Goal: Transaction & Acquisition: Book appointment/travel/reservation

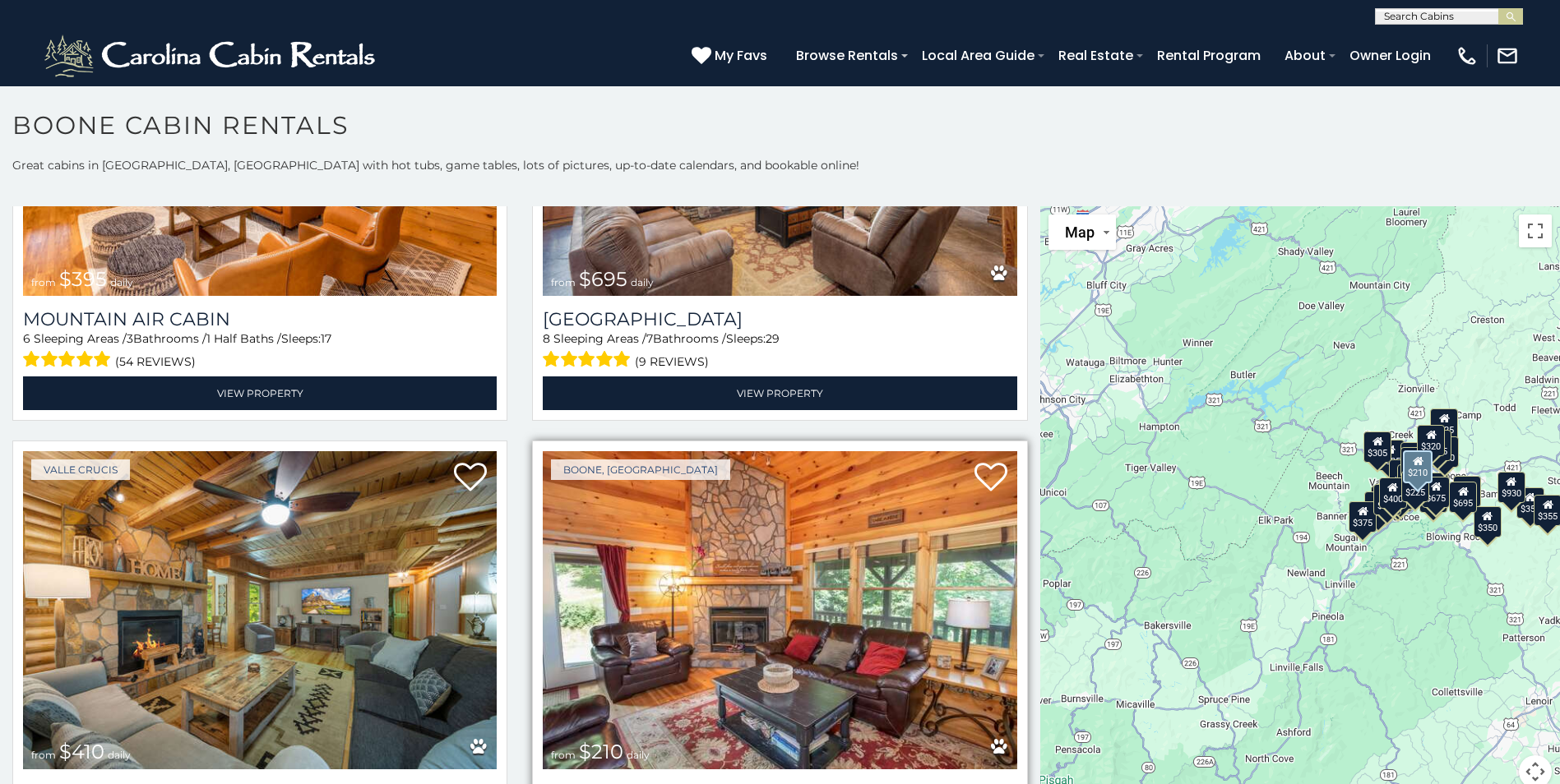
scroll to position [6083, 0]
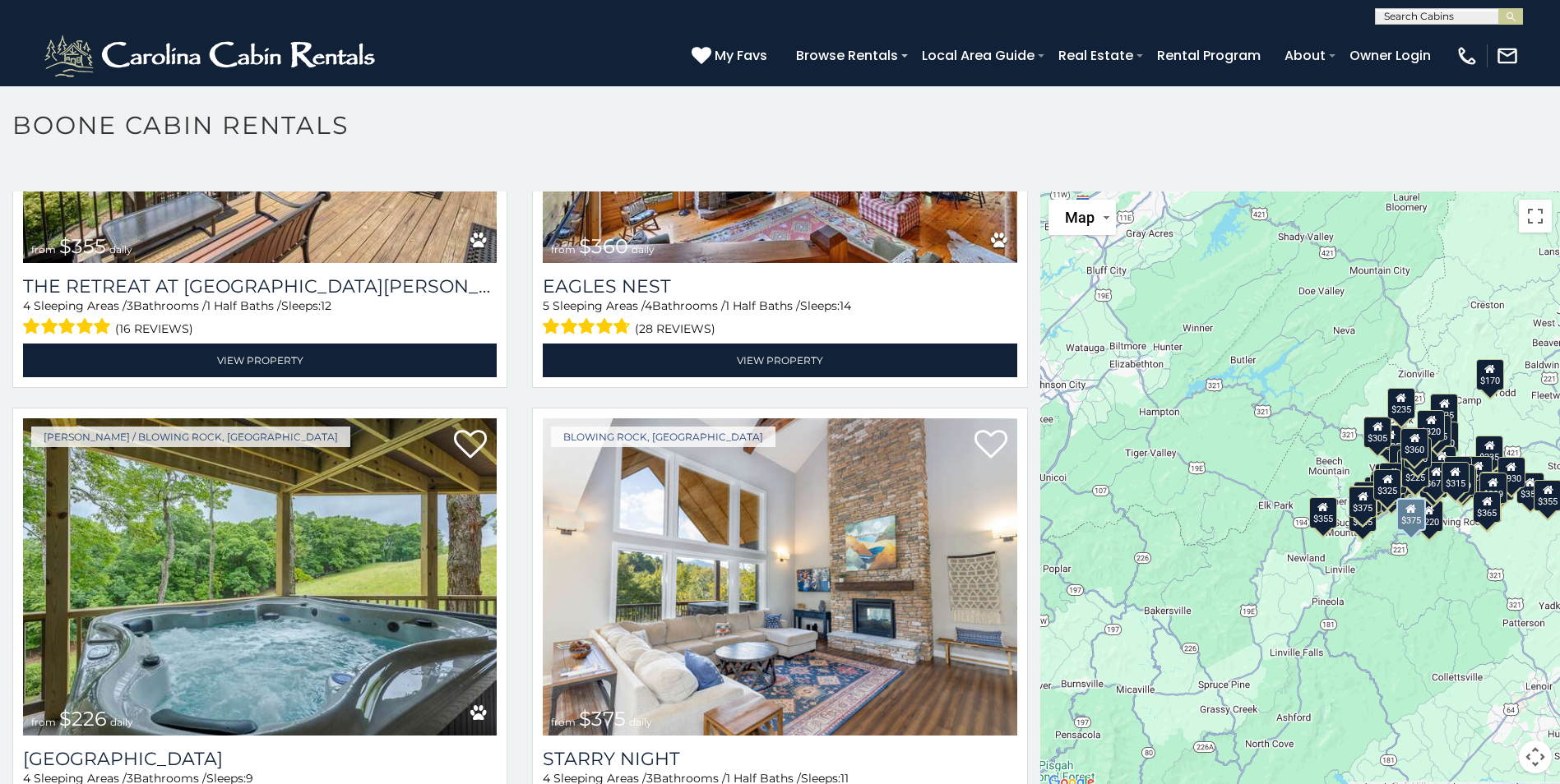
scroll to position [9008, 0]
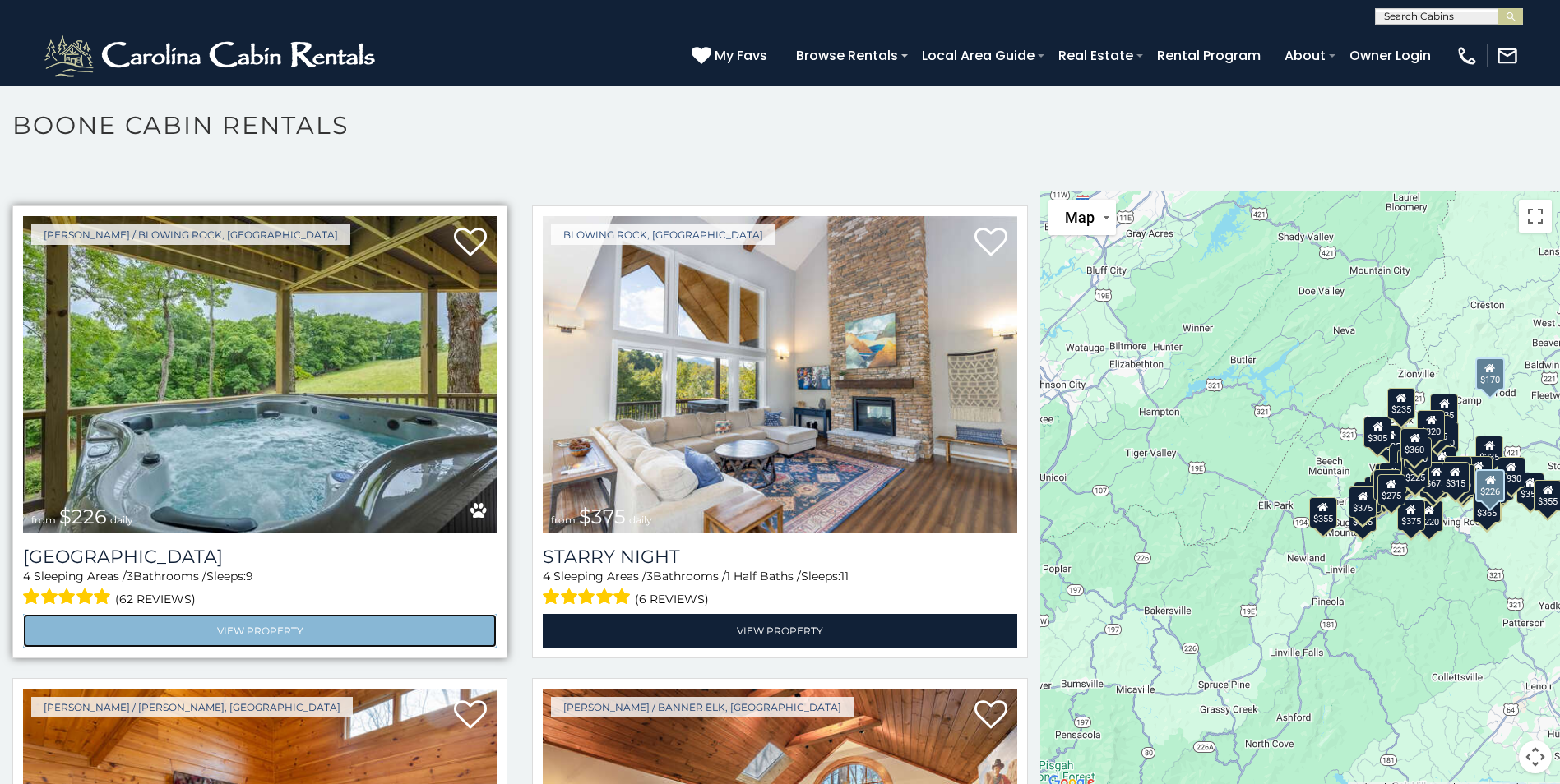
click at [224, 614] on link "View Property" at bounding box center [260, 631] width 474 height 34
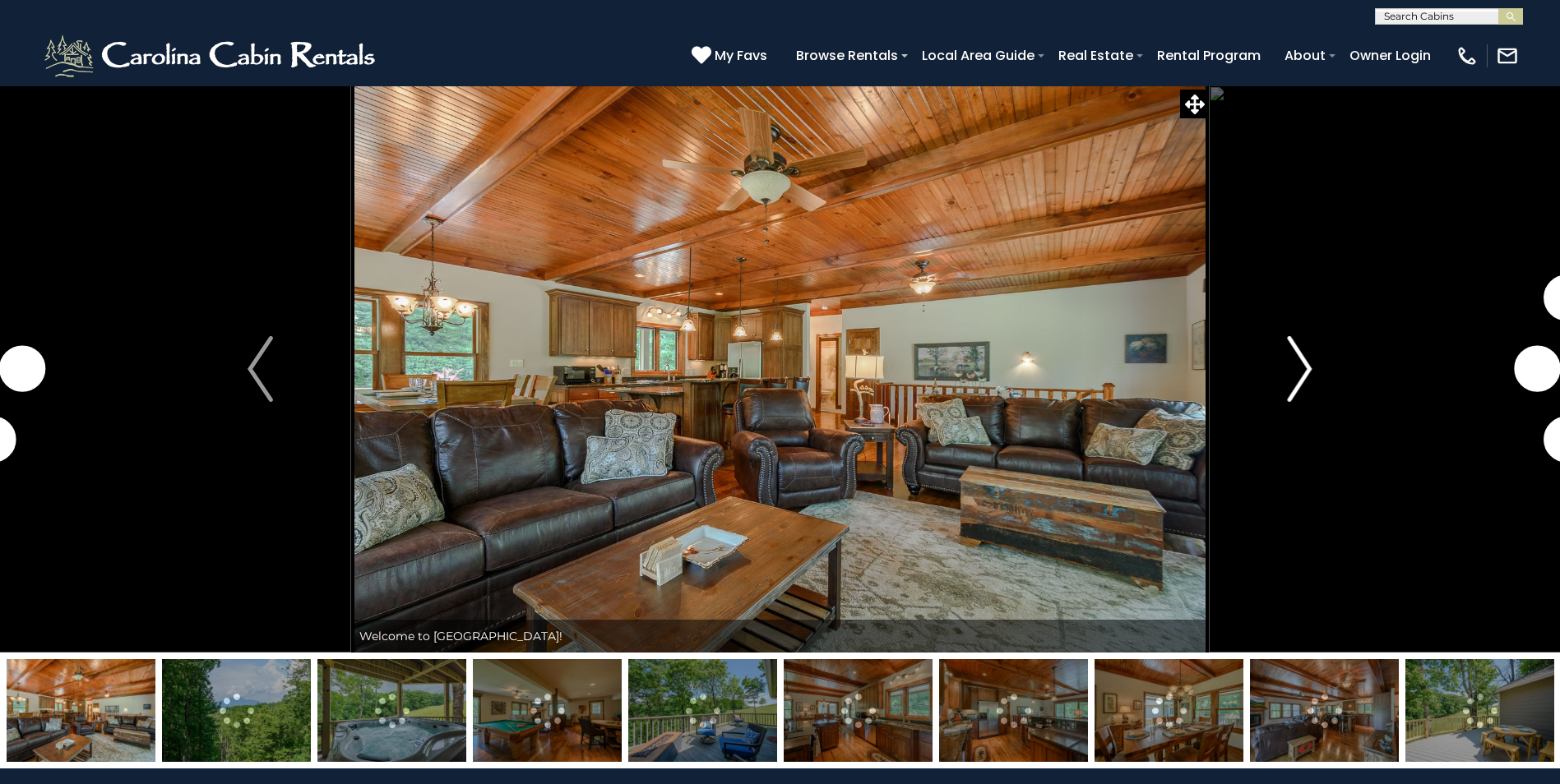
click at [1290, 383] on img "Next" at bounding box center [1299, 370] width 25 height 66
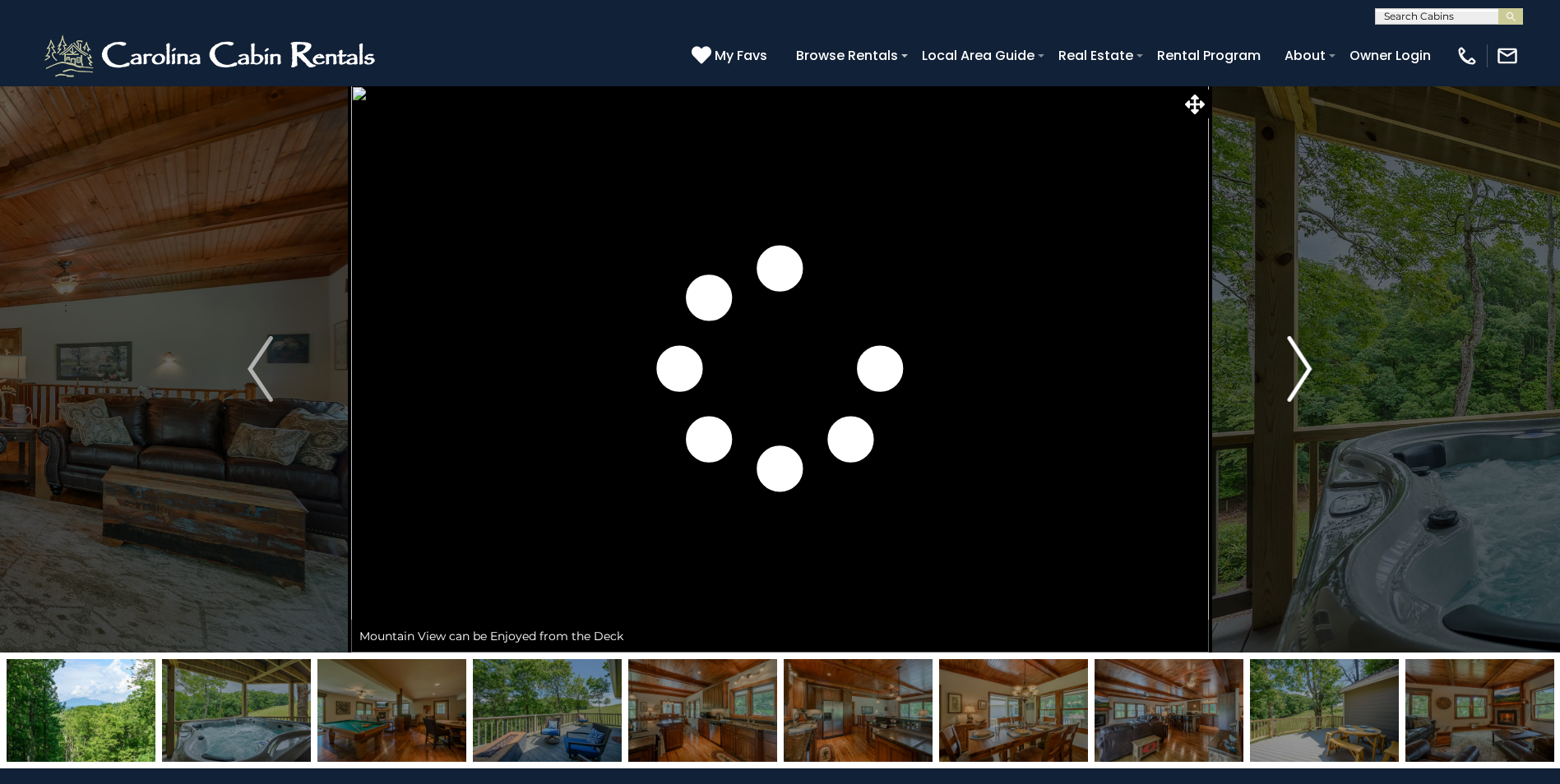
click at [1290, 383] on img "Next" at bounding box center [1299, 370] width 25 height 66
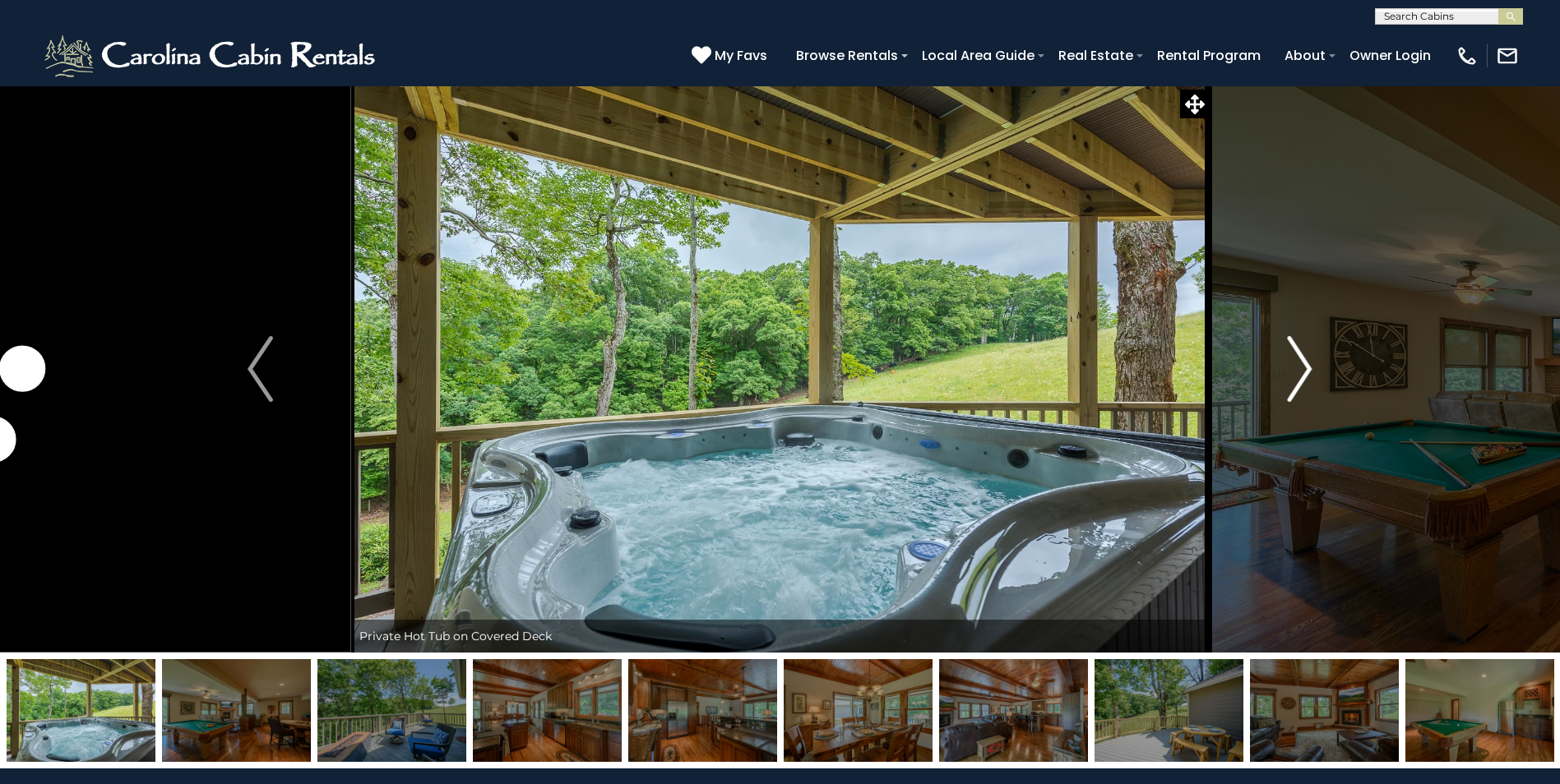
click at [1290, 383] on img "Next" at bounding box center [1299, 370] width 25 height 66
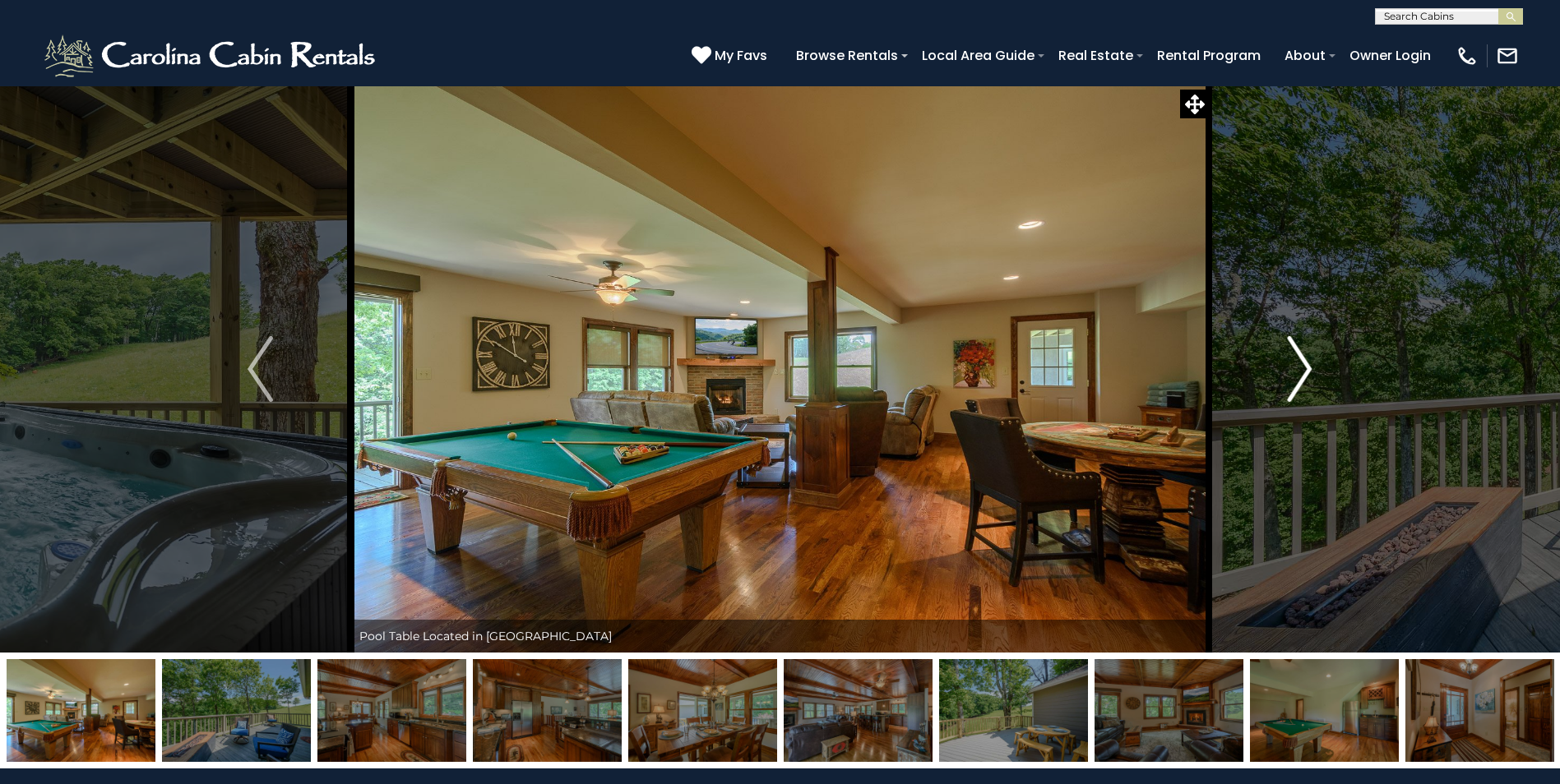
click at [1290, 383] on img "Next" at bounding box center [1299, 370] width 25 height 66
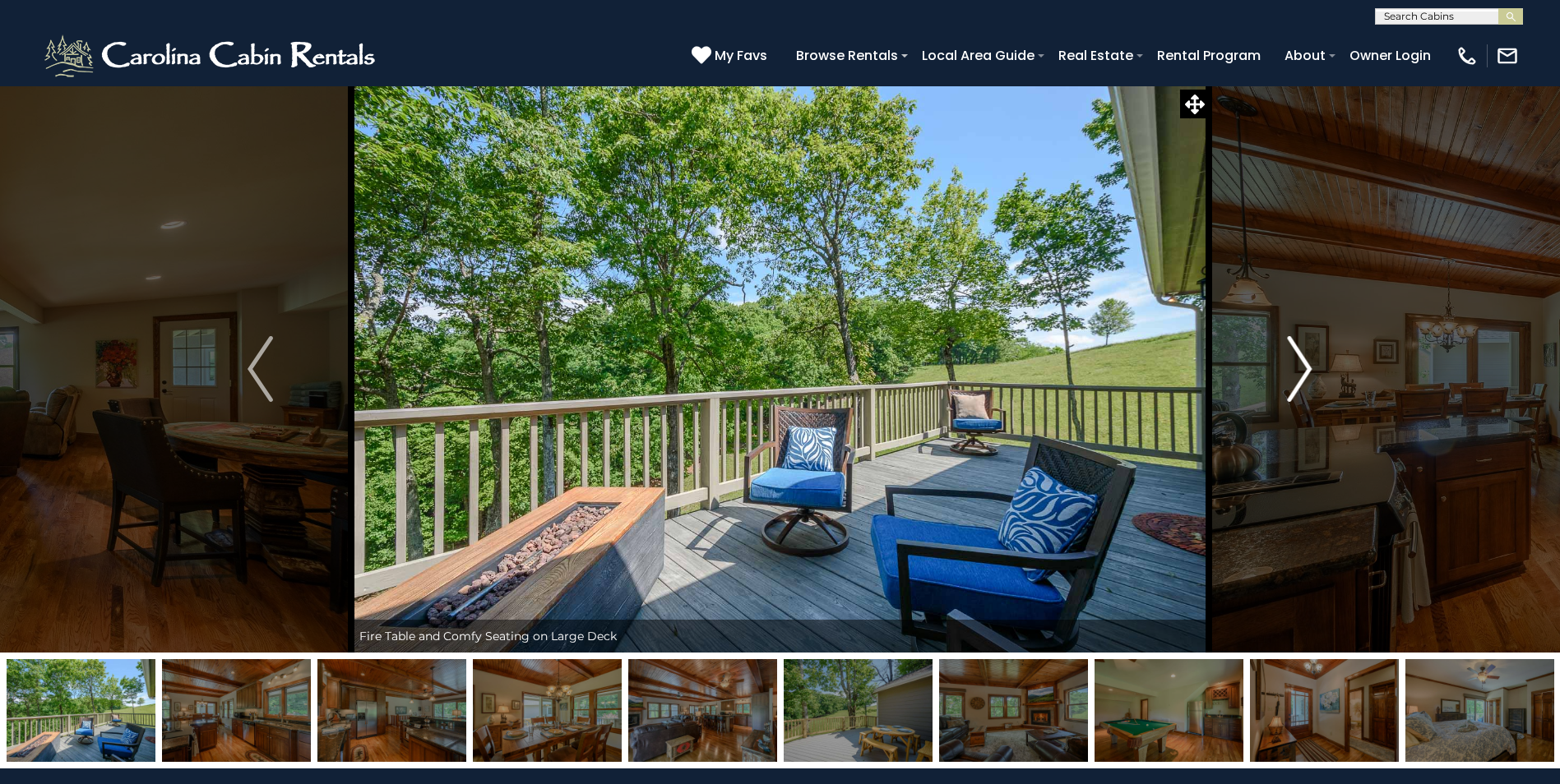
click at [1290, 383] on img "Next" at bounding box center [1299, 370] width 25 height 66
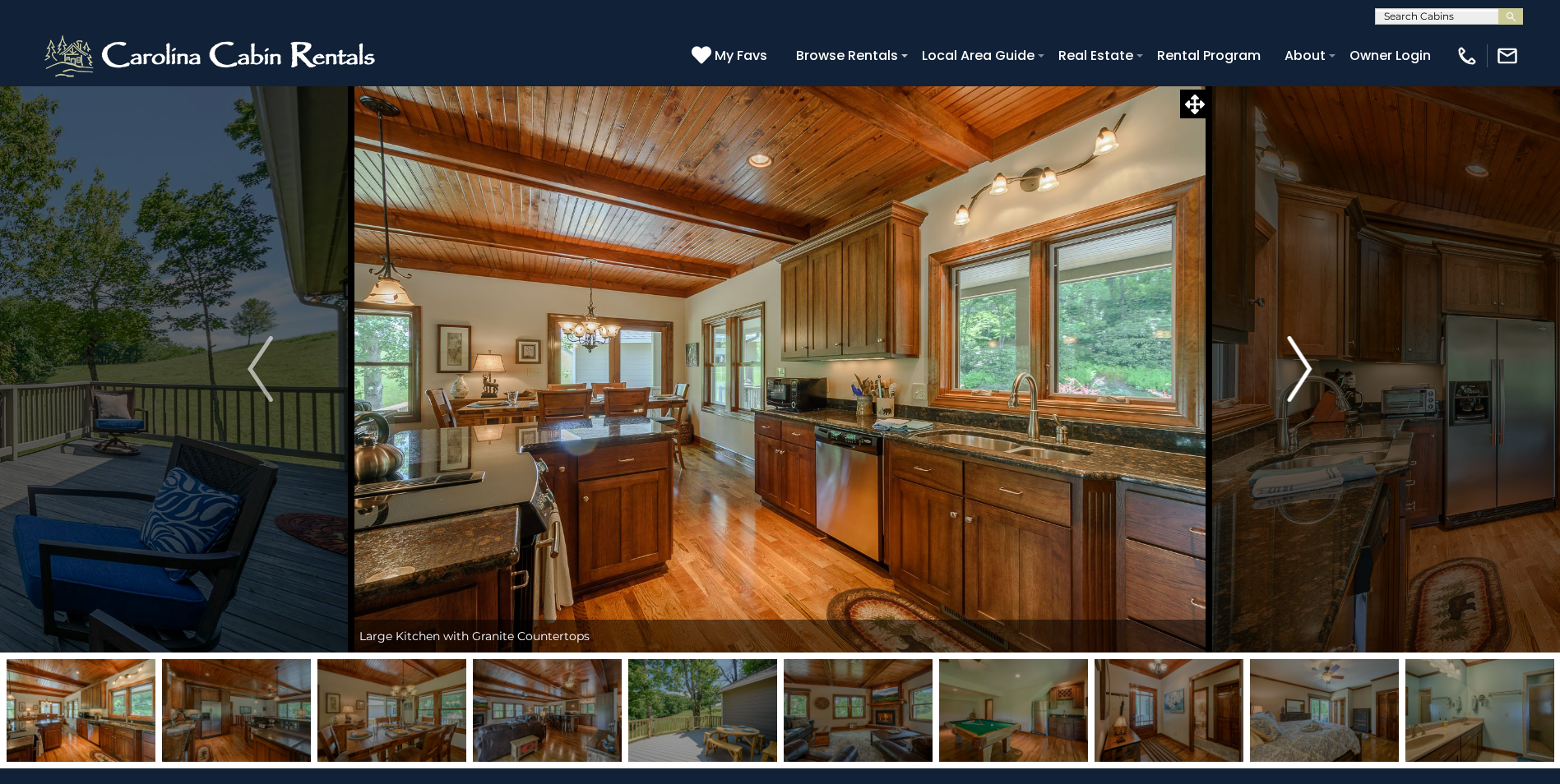
click at [1288, 384] on img "Next" at bounding box center [1299, 370] width 25 height 66
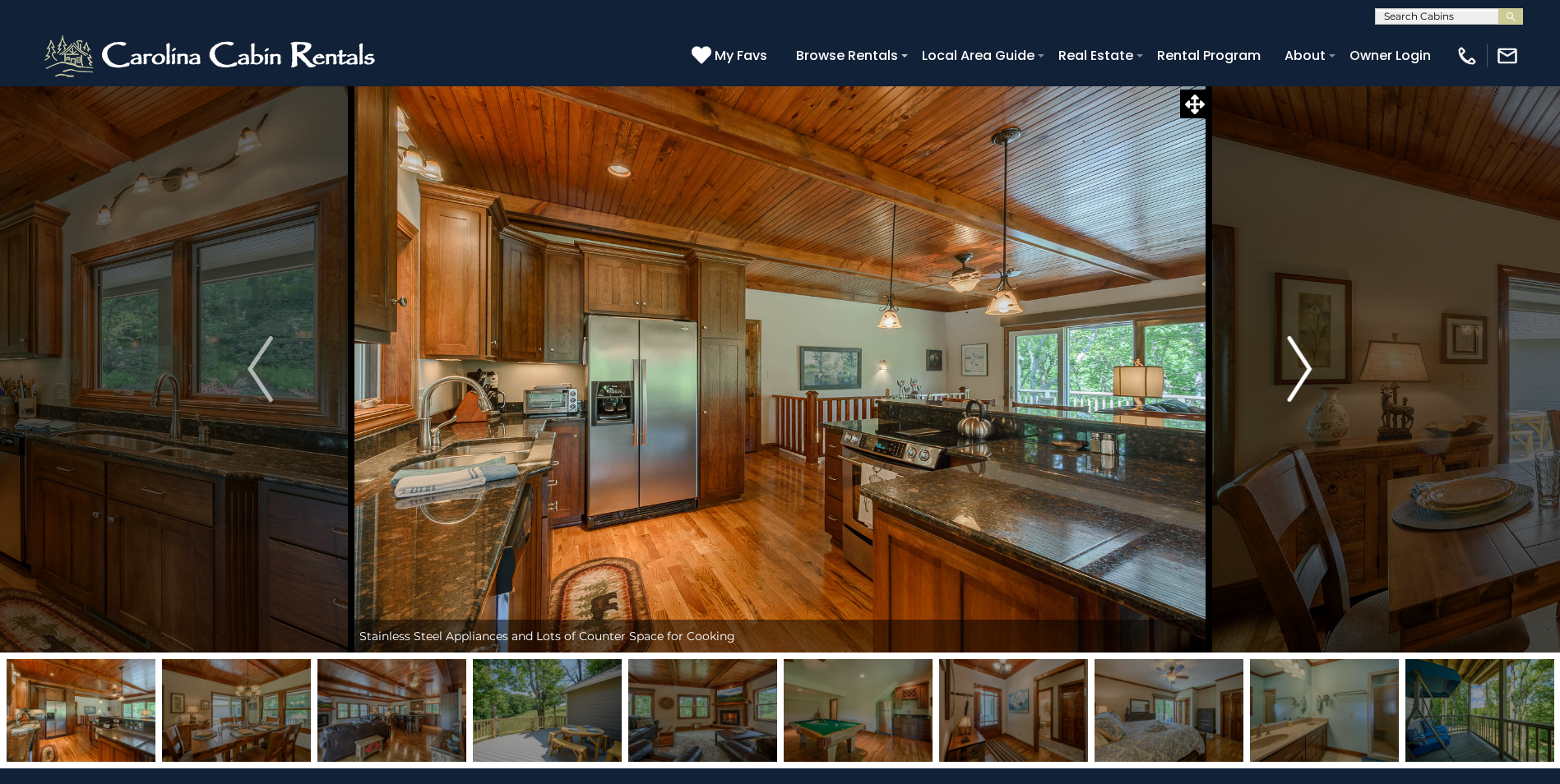
click at [1288, 386] on img "Next" at bounding box center [1299, 370] width 25 height 66
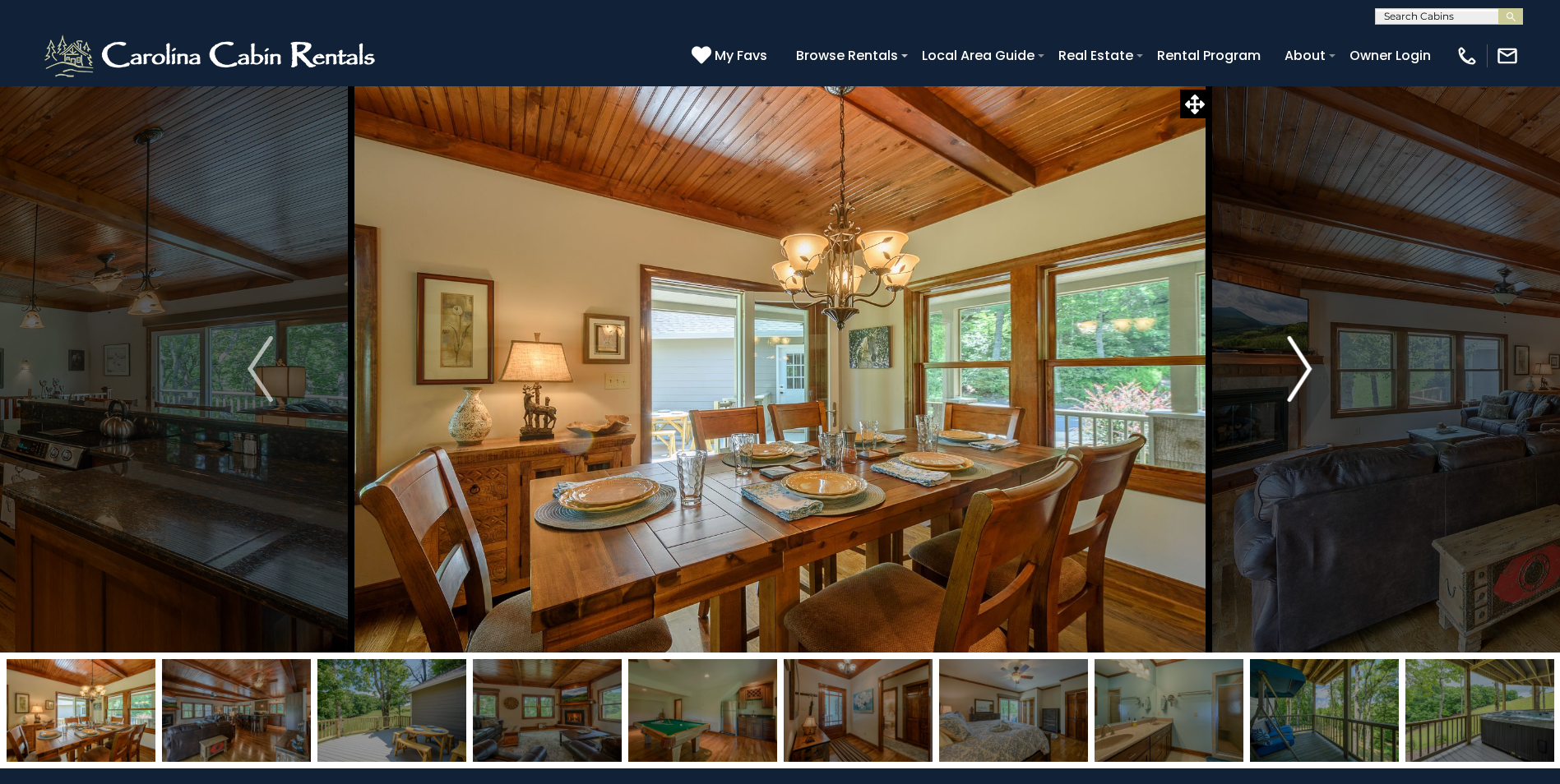
click at [1288, 387] on img "Next" at bounding box center [1299, 370] width 25 height 66
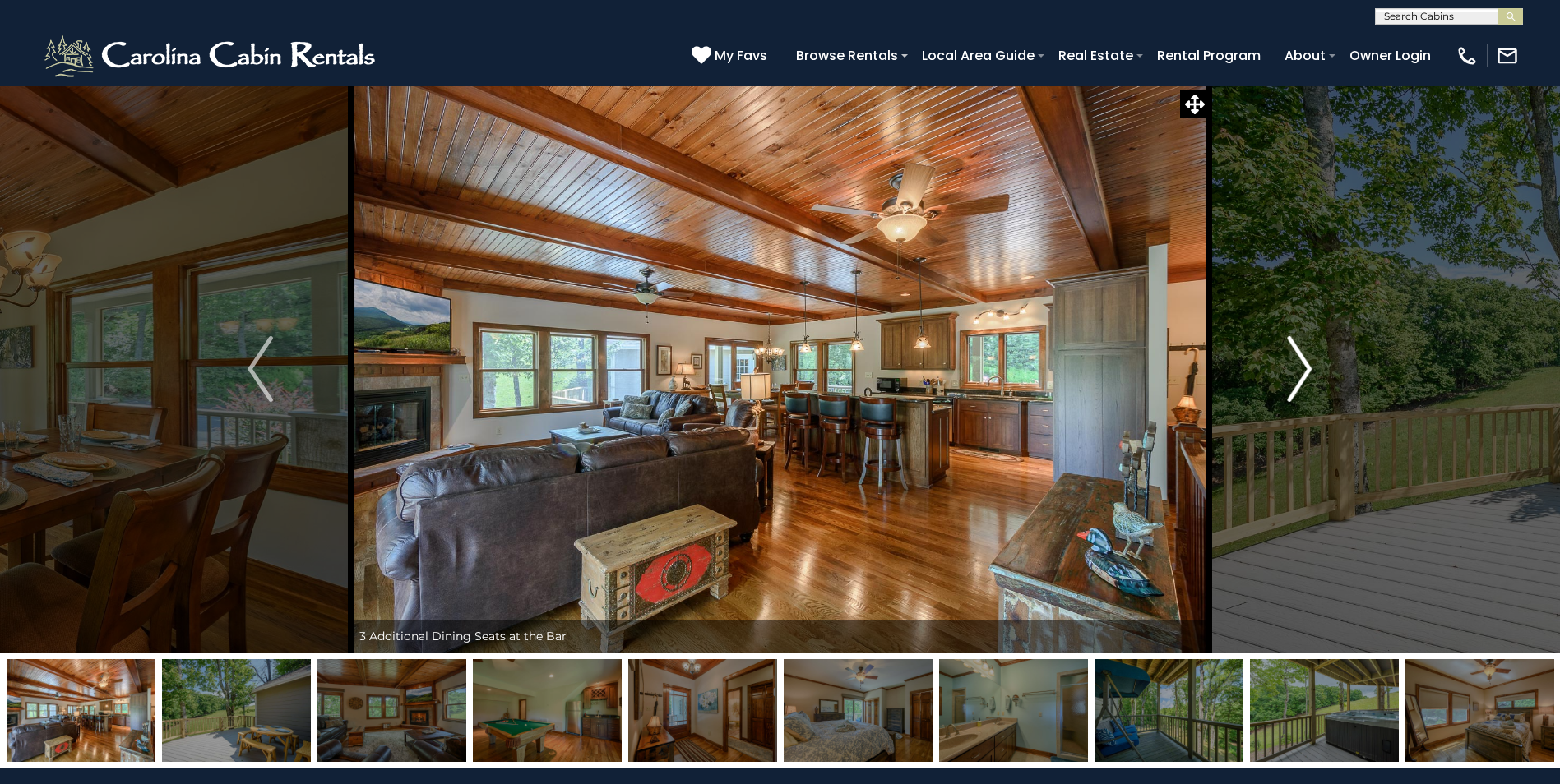
click at [1288, 387] on img "Next" at bounding box center [1299, 370] width 25 height 66
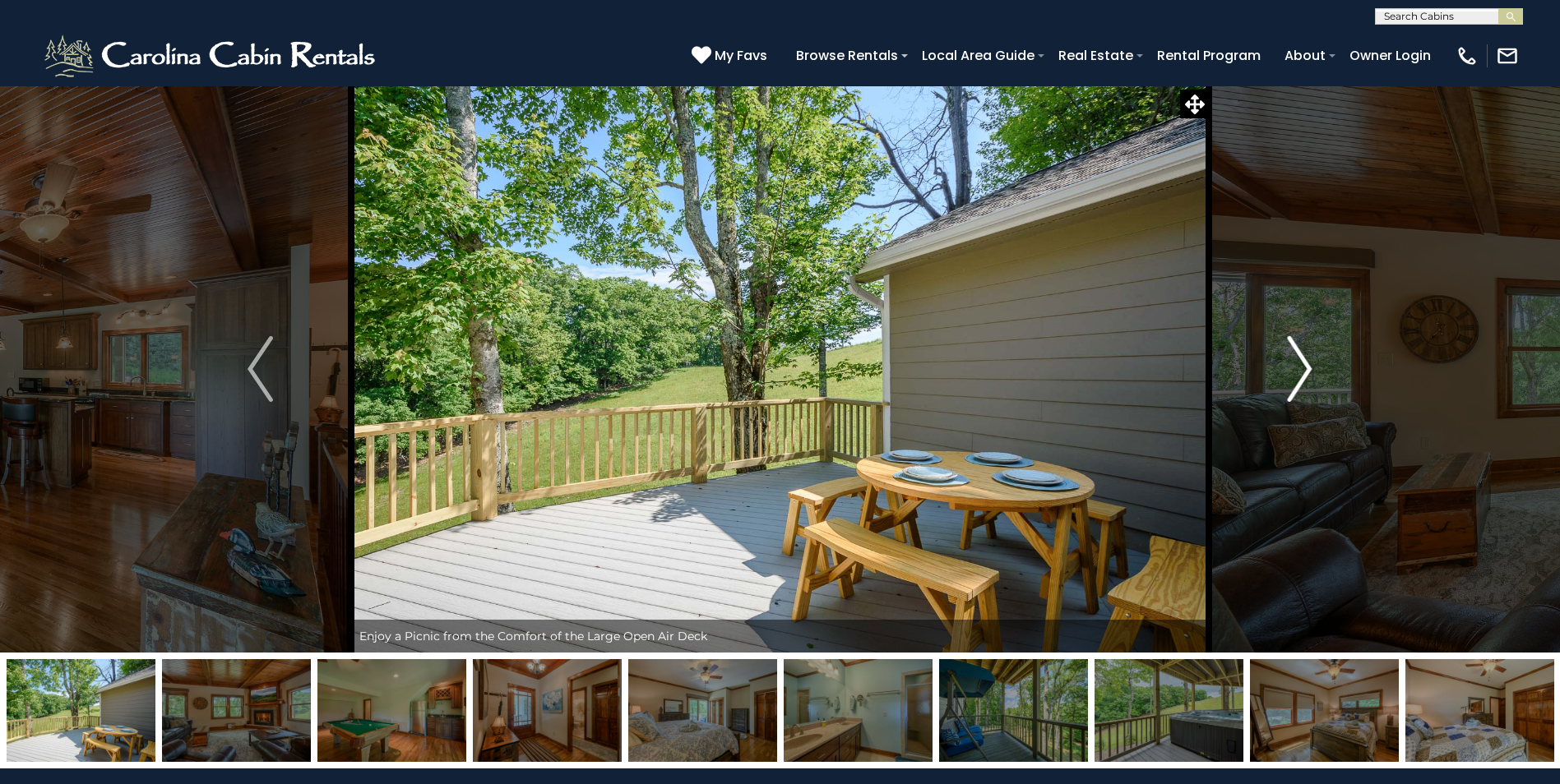
click at [1288, 366] on img "Next" at bounding box center [1299, 370] width 25 height 66
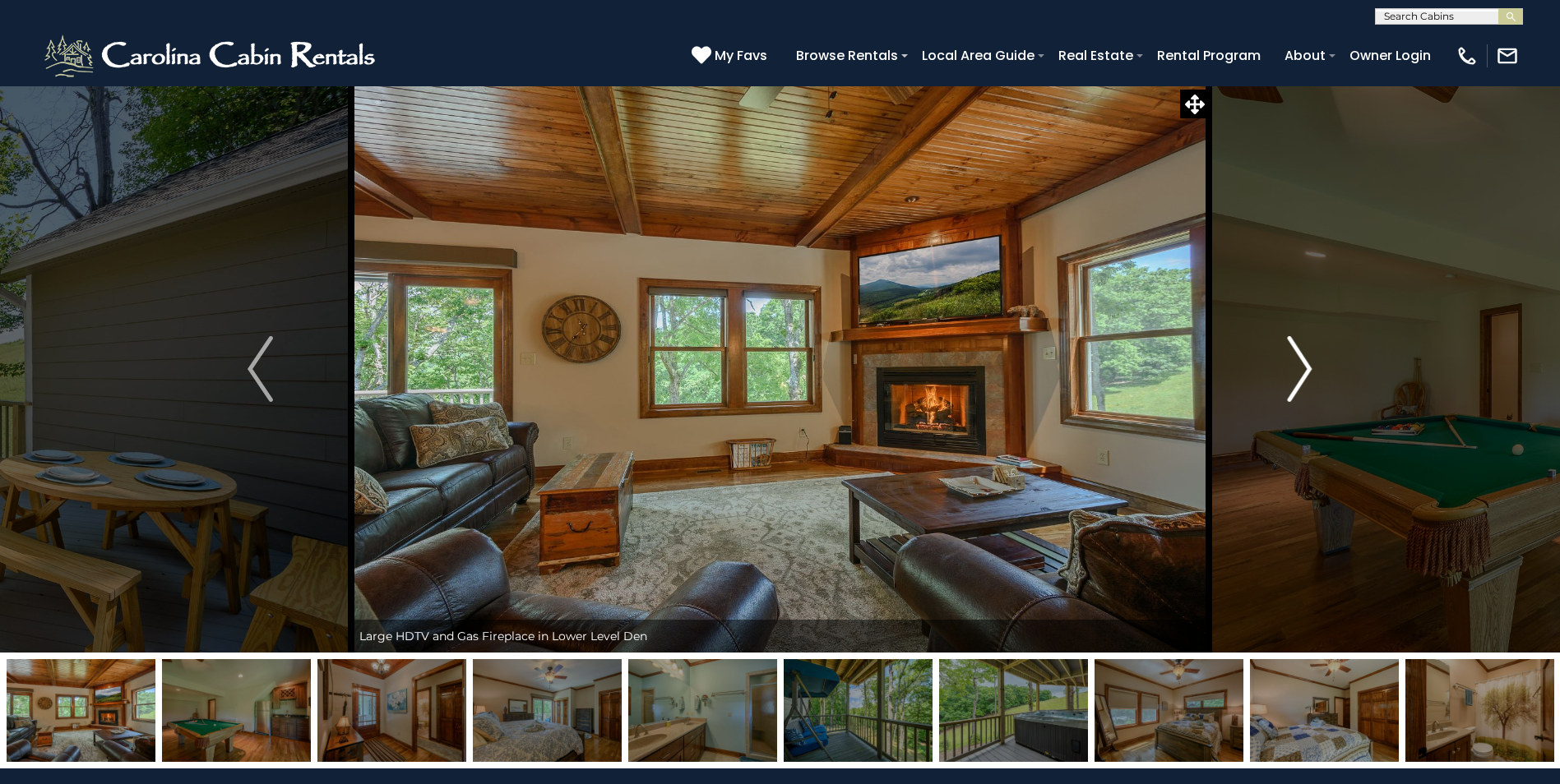
click at [1288, 368] on img "Next" at bounding box center [1299, 370] width 25 height 66
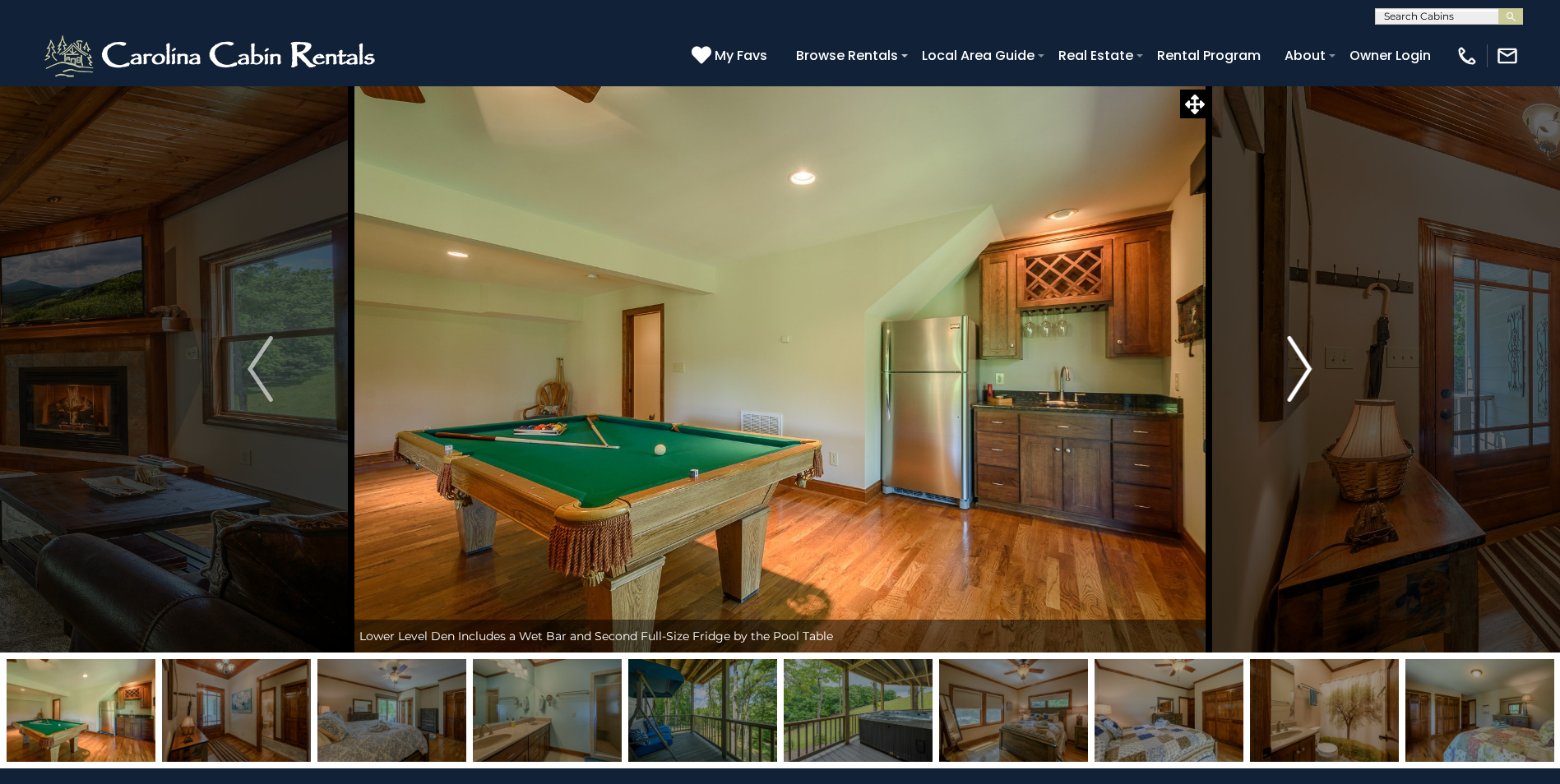
click at [1288, 368] on img "Next" at bounding box center [1299, 370] width 25 height 66
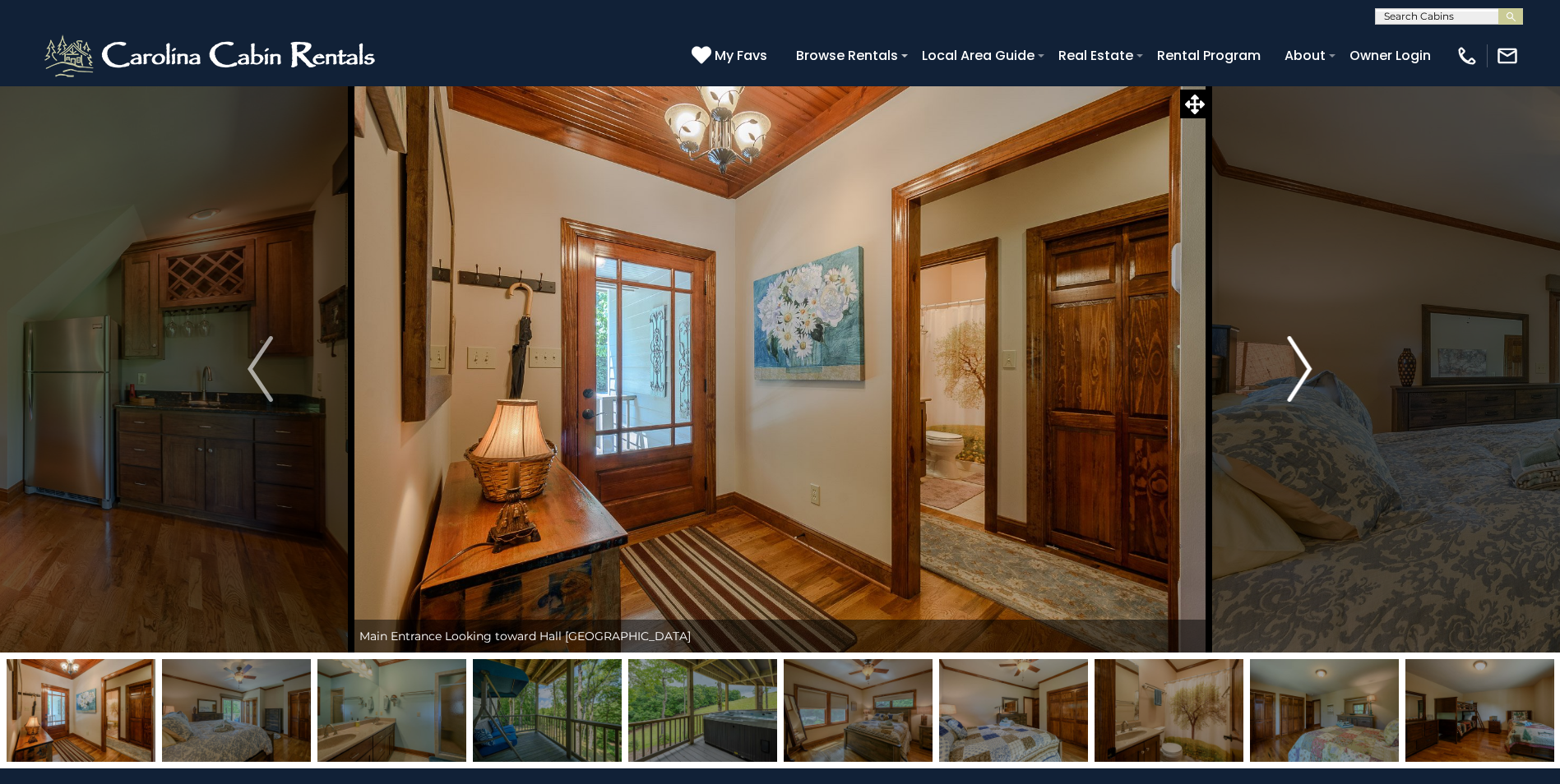
click at [1288, 373] on img "Next" at bounding box center [1299, 370] width 25 height 66
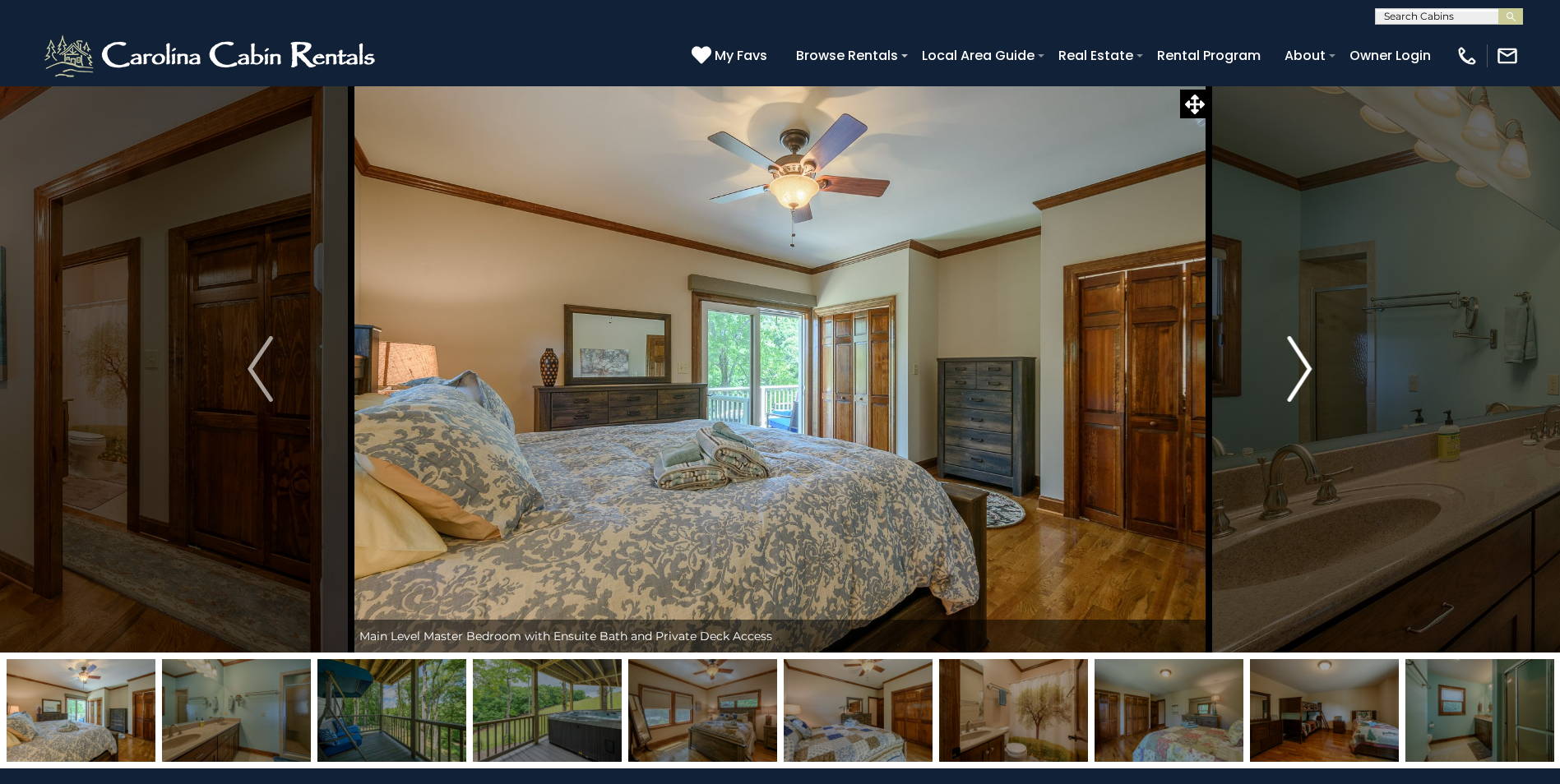
click at [1288, 373] on img "Next" at bounding box center [1299, 370] width 25 height 66
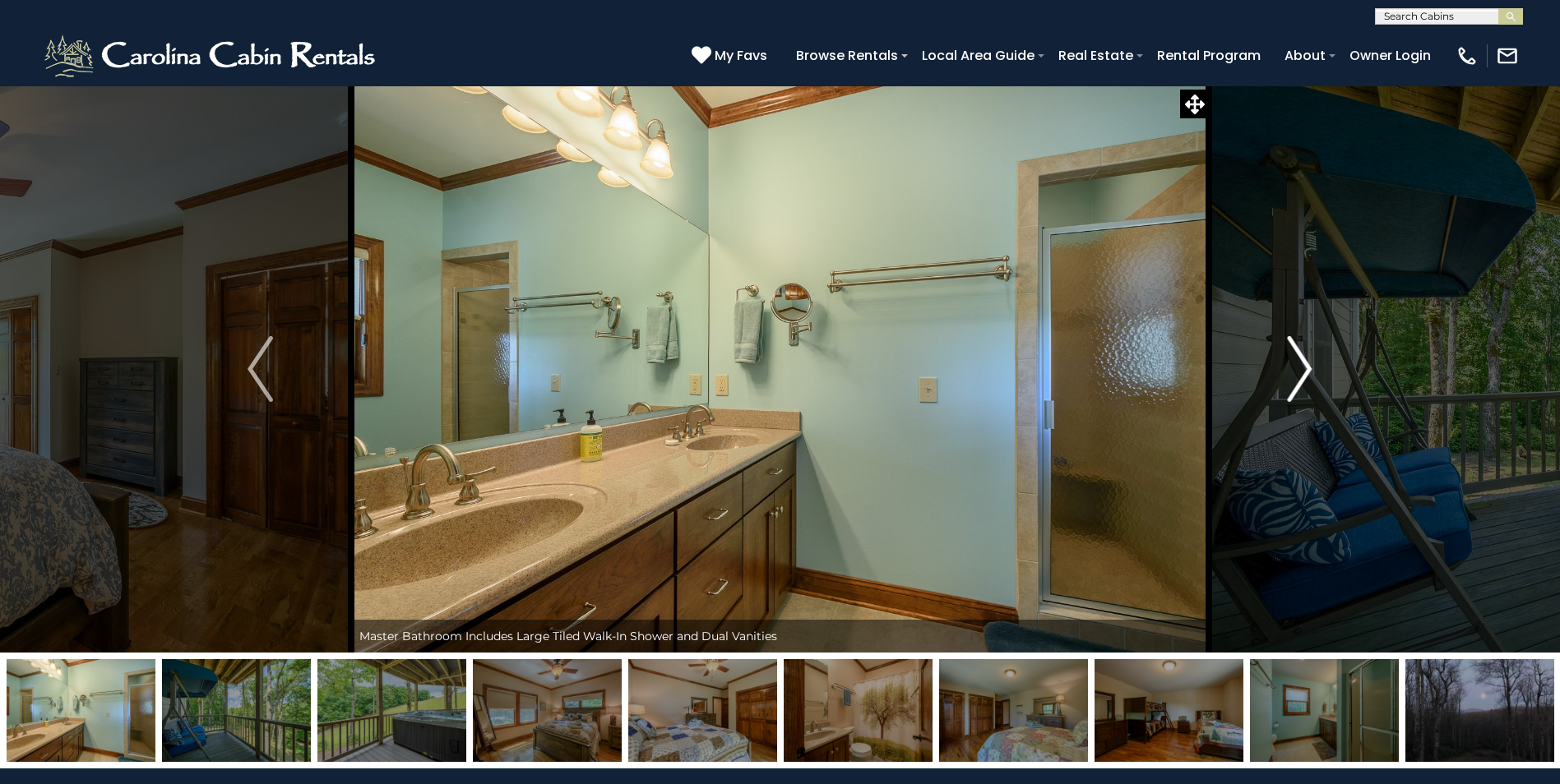
click at [1288, 373] on img "Next" at bounding box center [1299, 370] width 25 height 66
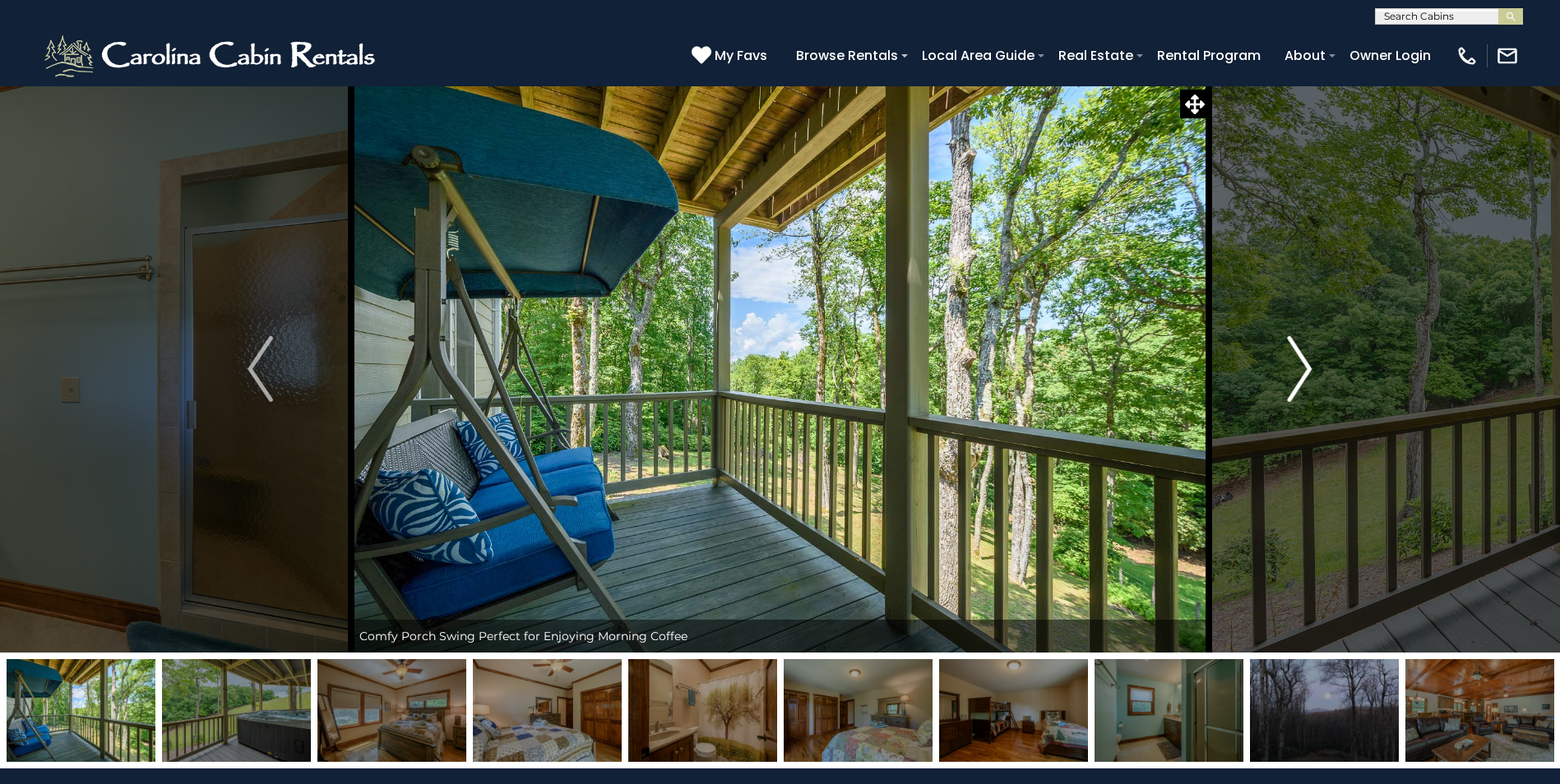
click at [1288, 373] on img "Next" at bounding box center [1299, 370] width 25 height 66
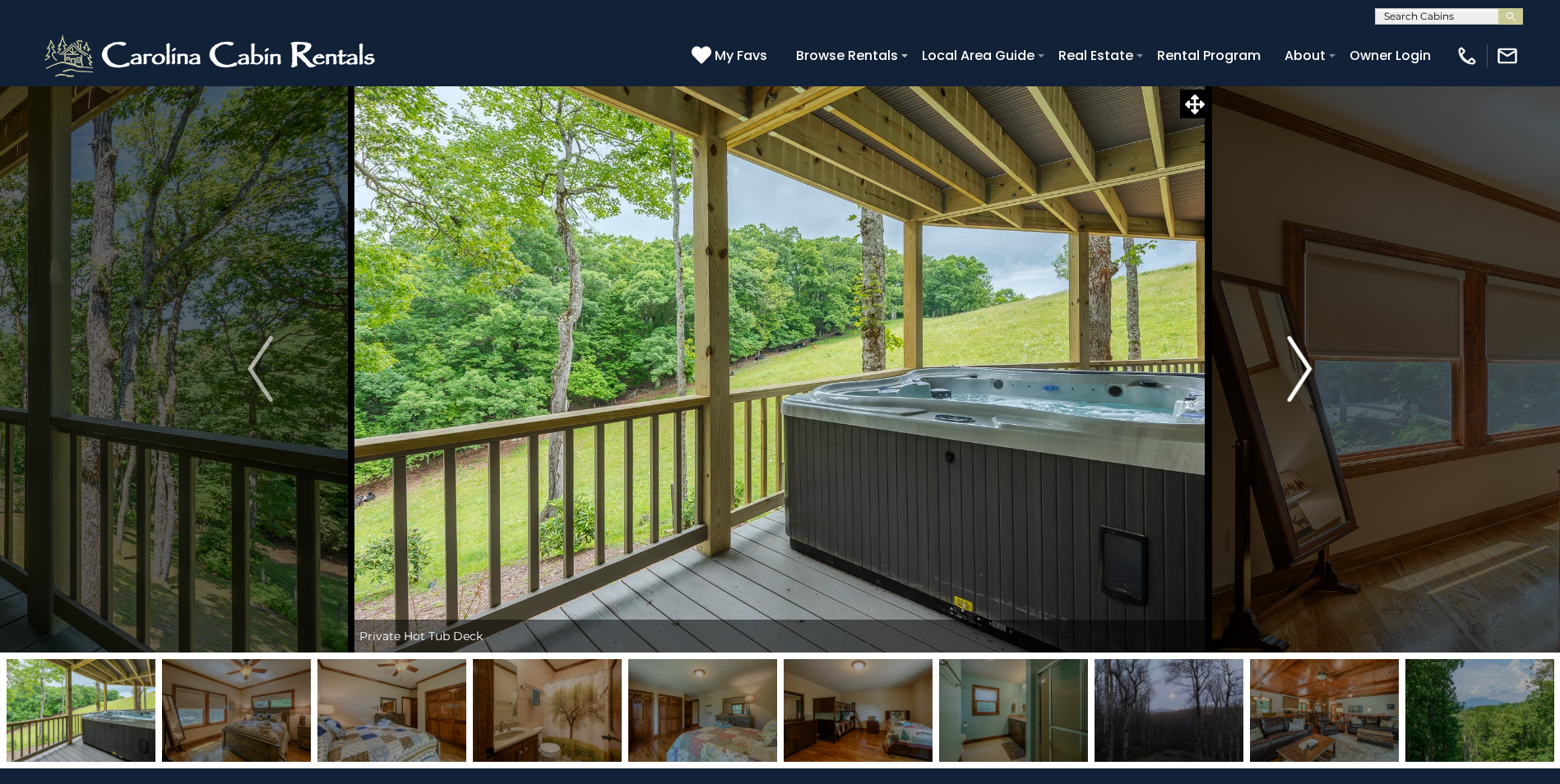
click at [1288, 373] on img "Next" at bounding box center [1299, 370] width 25 height 66
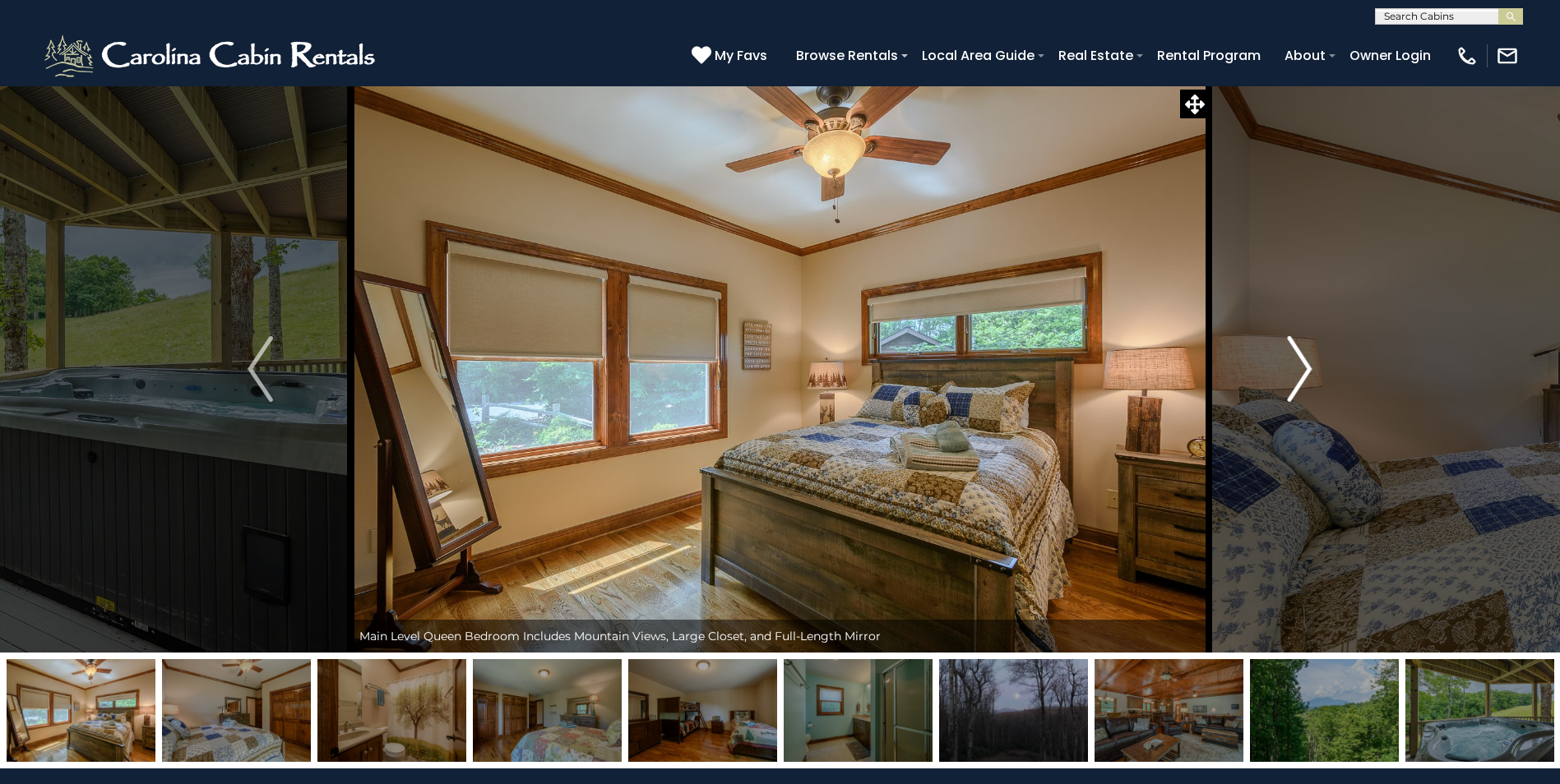
click at [1288, 375] on img "Next" at bounding box center [1299, 370] width 25 height 66
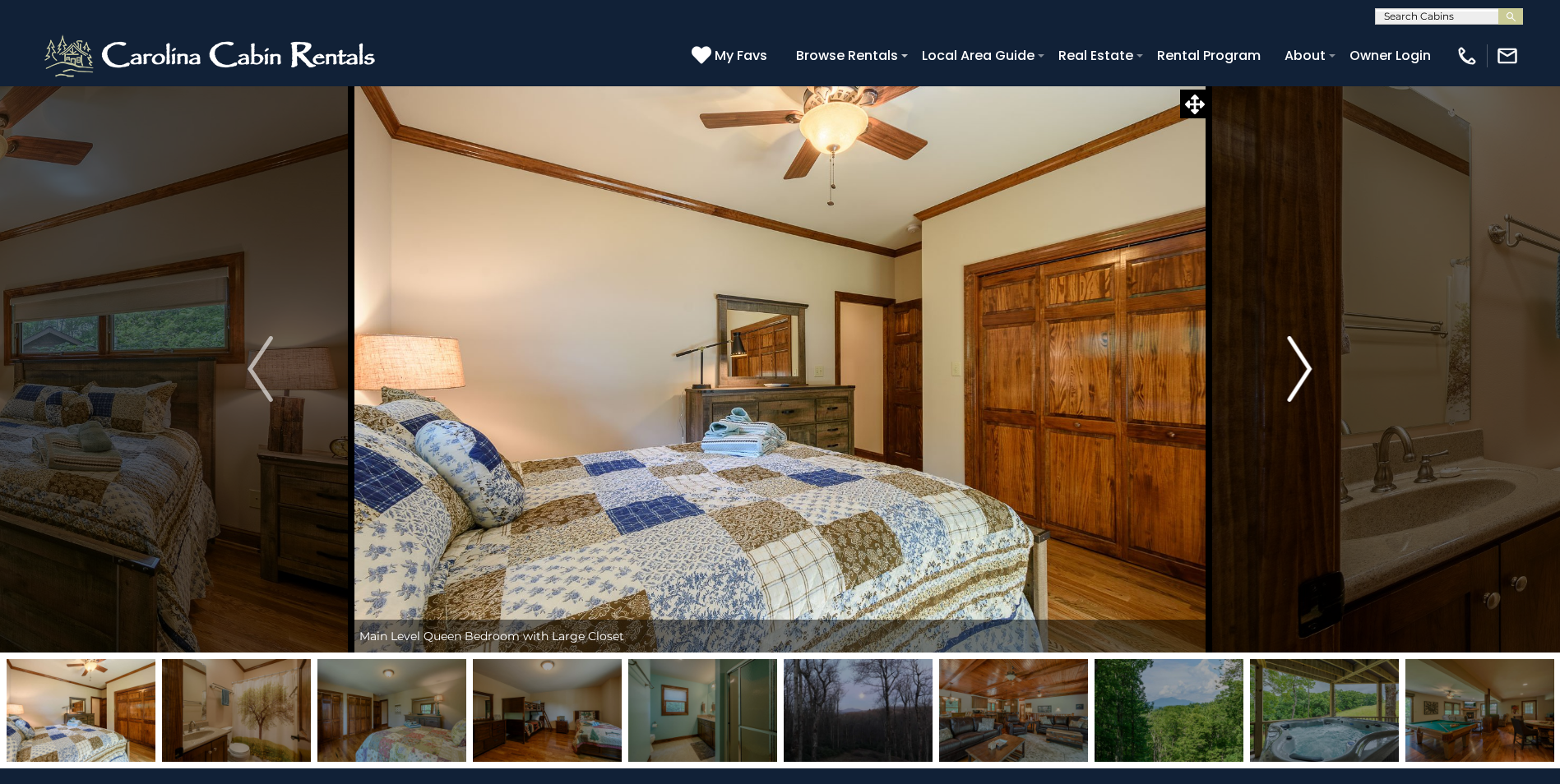
click at [1288, 375] on img "Next" at bounding box center [1299, 370] width 25 height 66
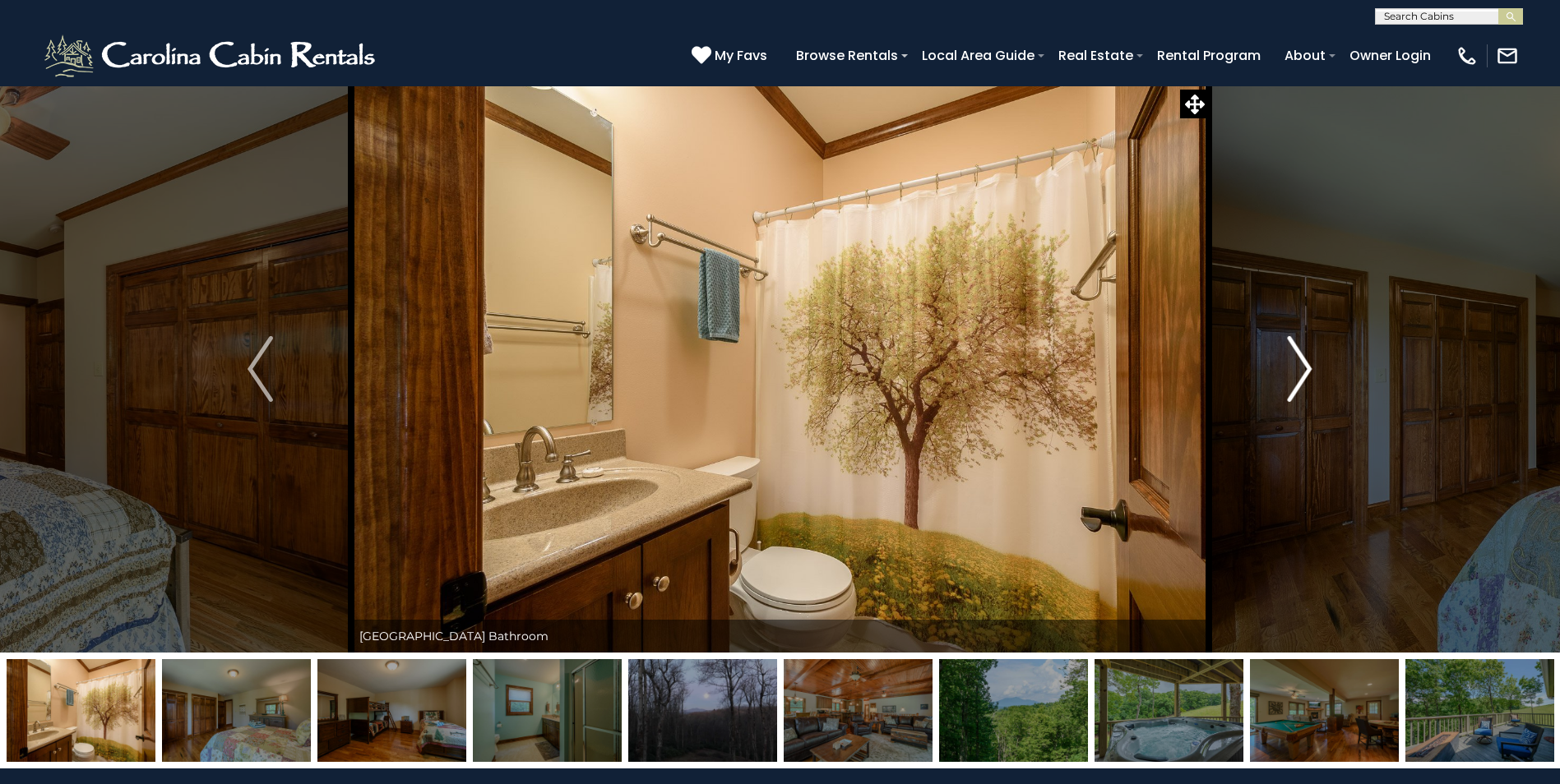
click at [1288, 375] on img "Next" at bounding box center [1299, 370] width 25 height 66
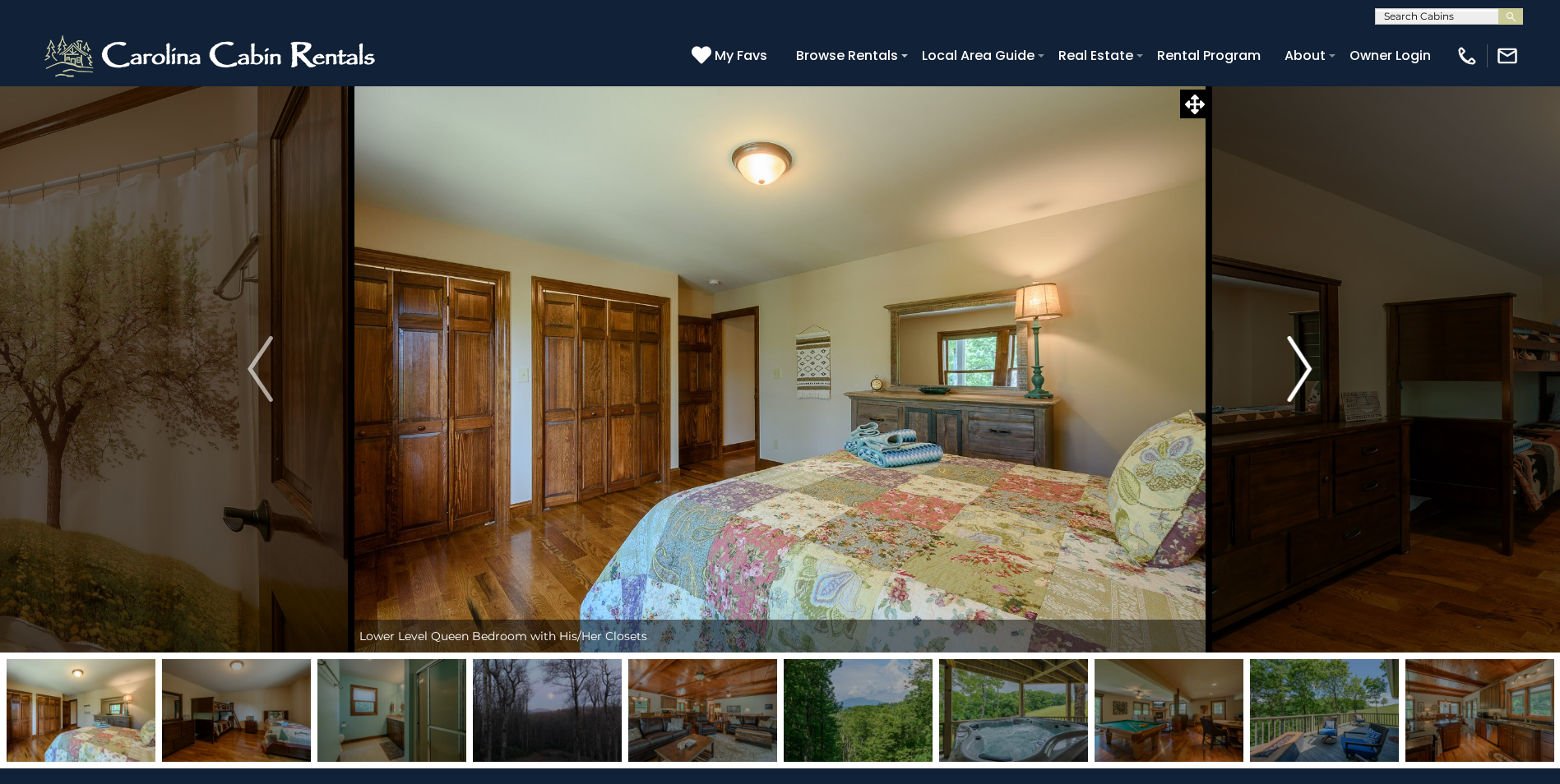
click at [1288, 375] on img "Next" at bounding box center [1299, 370] width 25 height 66
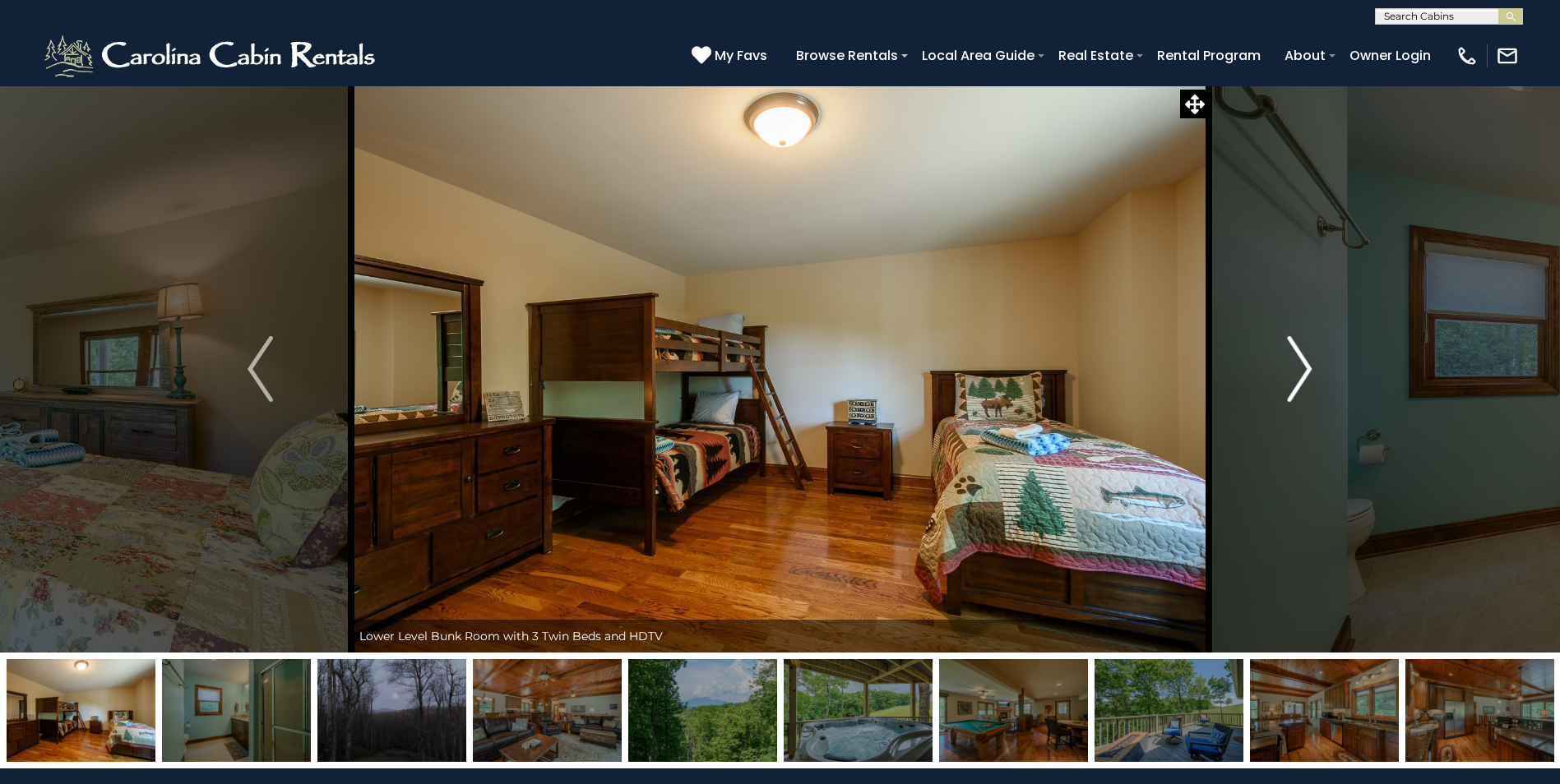
click at [1288, 375] on img "Next" at bounding box center [1299, 370] width 25 height 66
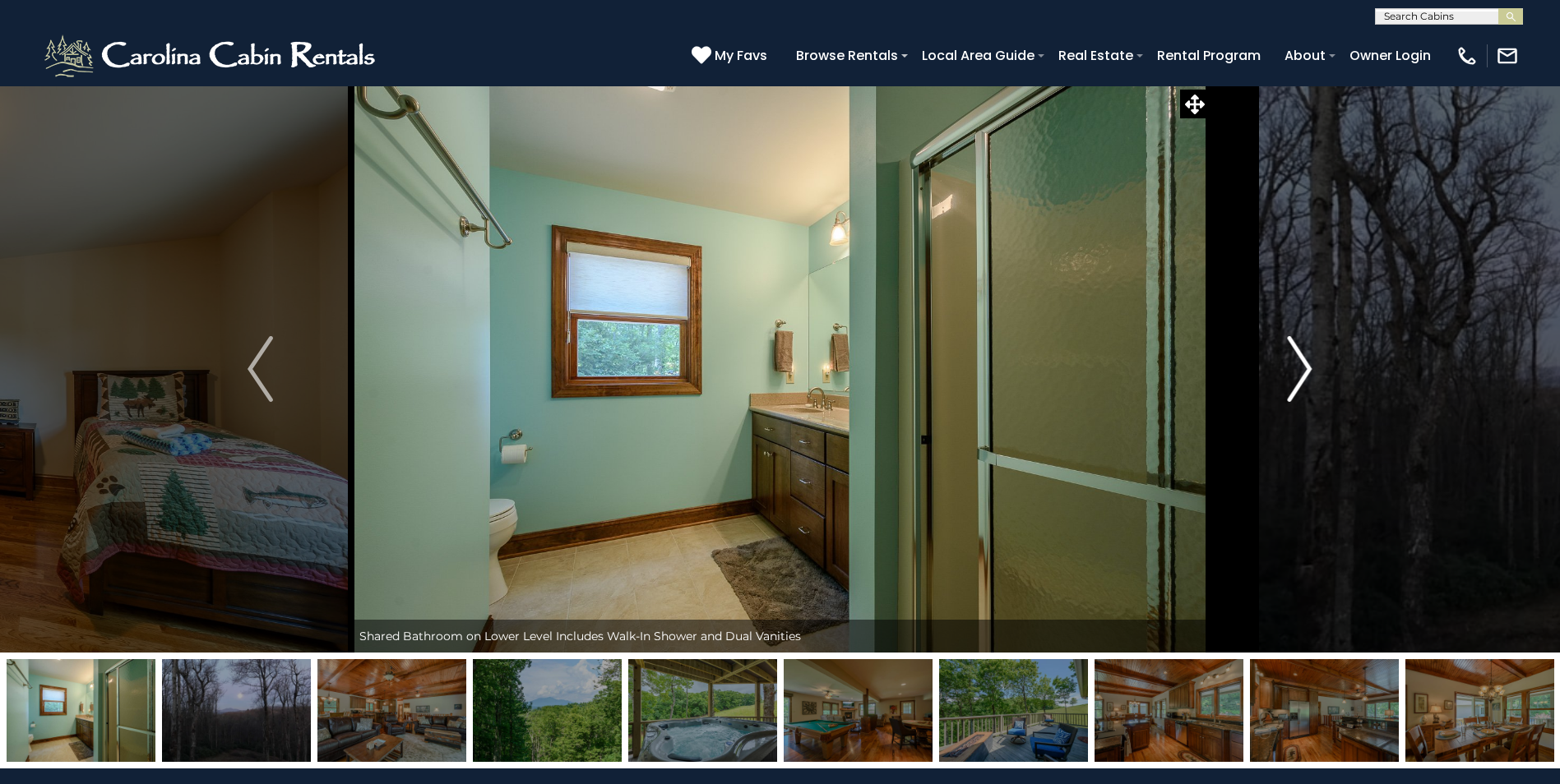
click at [1288, 375] on img "Next" at bounding box center [1299, 370] width 25 height 66
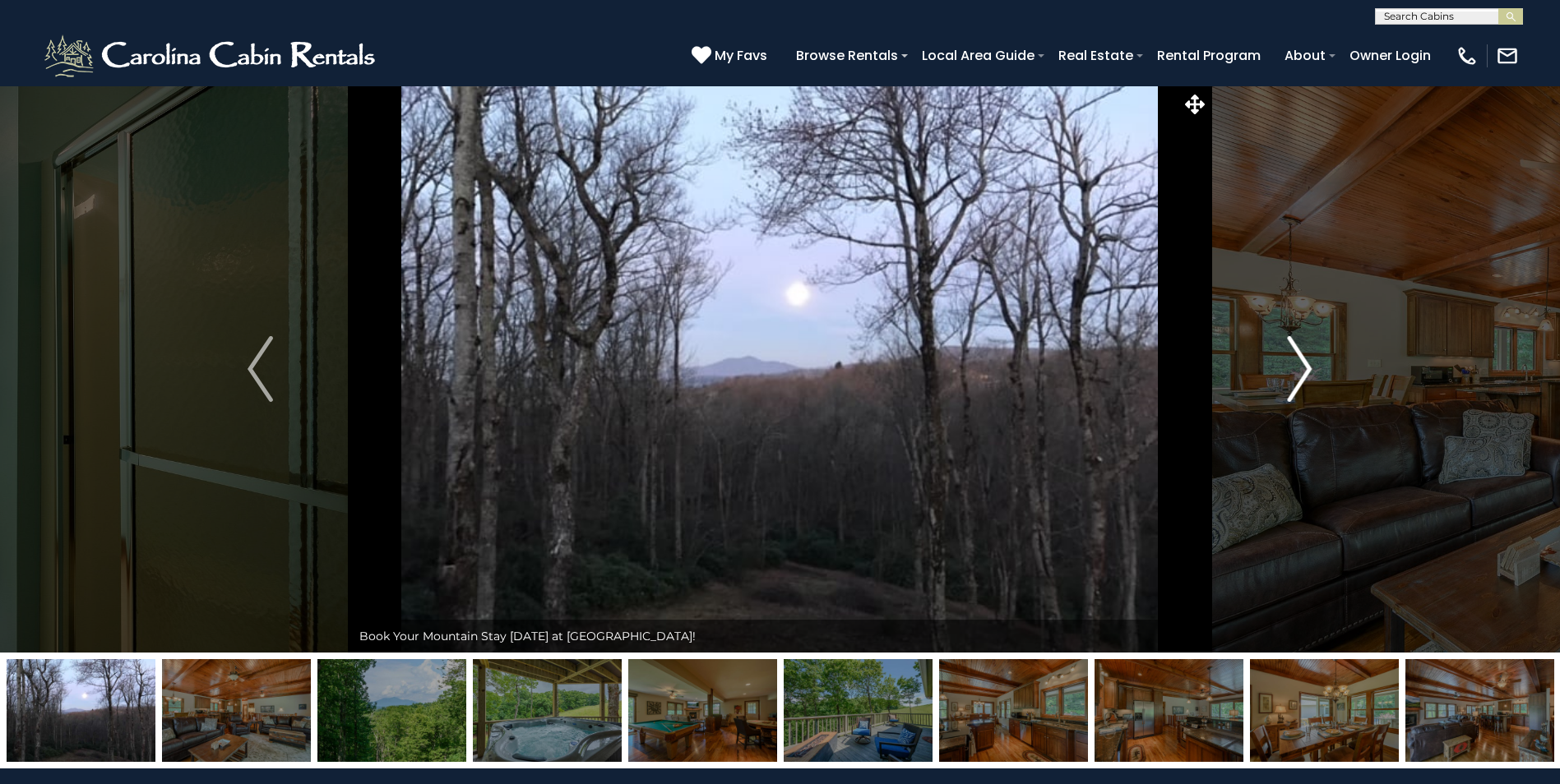
click at [1288, 375] on img "Next" at bounding box center [1299, 370] width 25 height 66
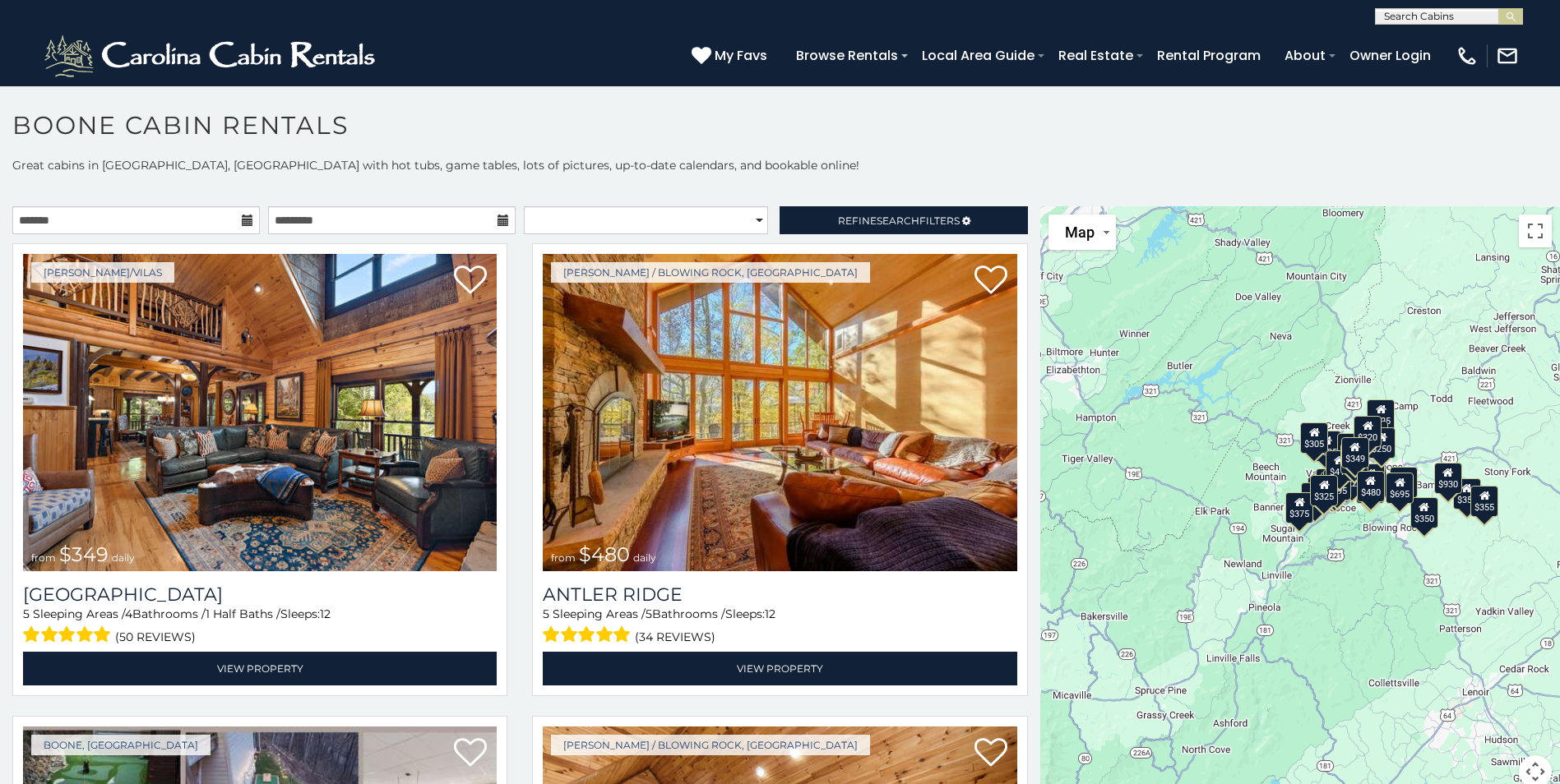
drag, startPoint x: 1376, startPoint y: 609, endPoint x: 1311, endPoint y: 600, distance: 65.6
click at [1311, 600] on div "$349 $480 $525 $315 $355 $675 $635 $930 $400 $451 $330 $400 $485 $460 $395 $255…" at bounding box center [1300, 507] width 519 height 601
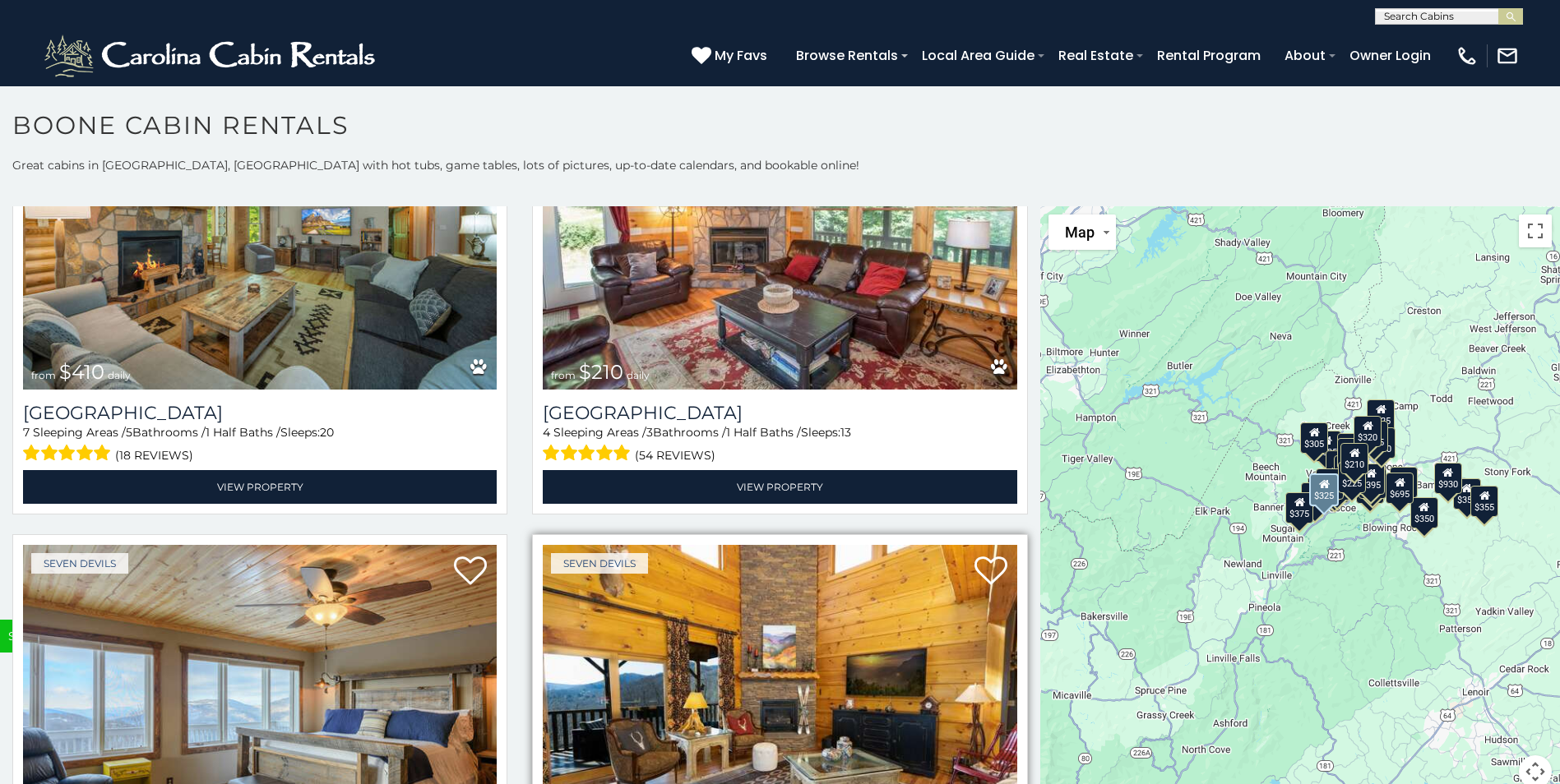
scroll to position [6083, 0]
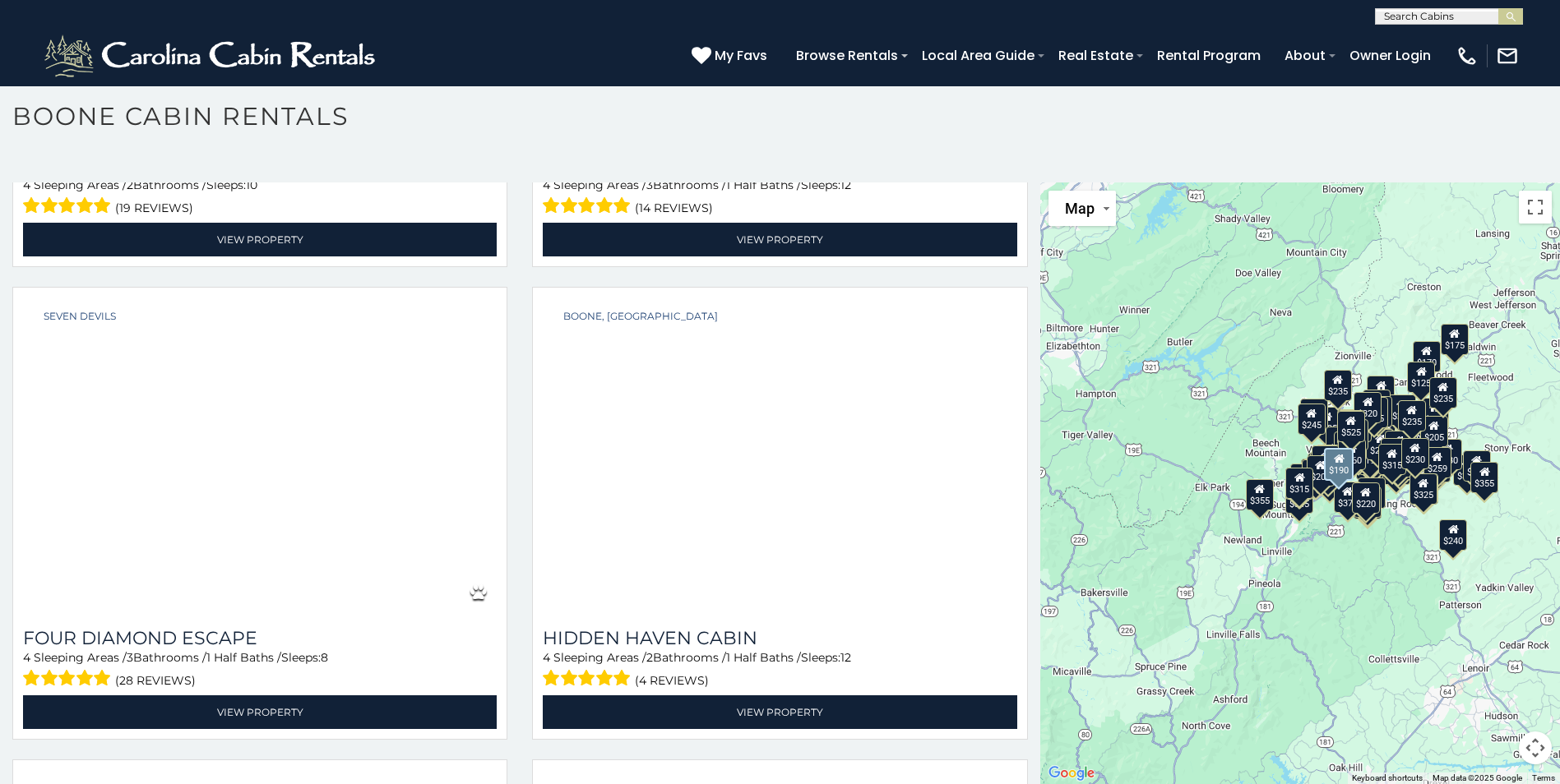
scroll to position [15540, 0]
